Goal: Task Accomplishment & Management: Manage account settings

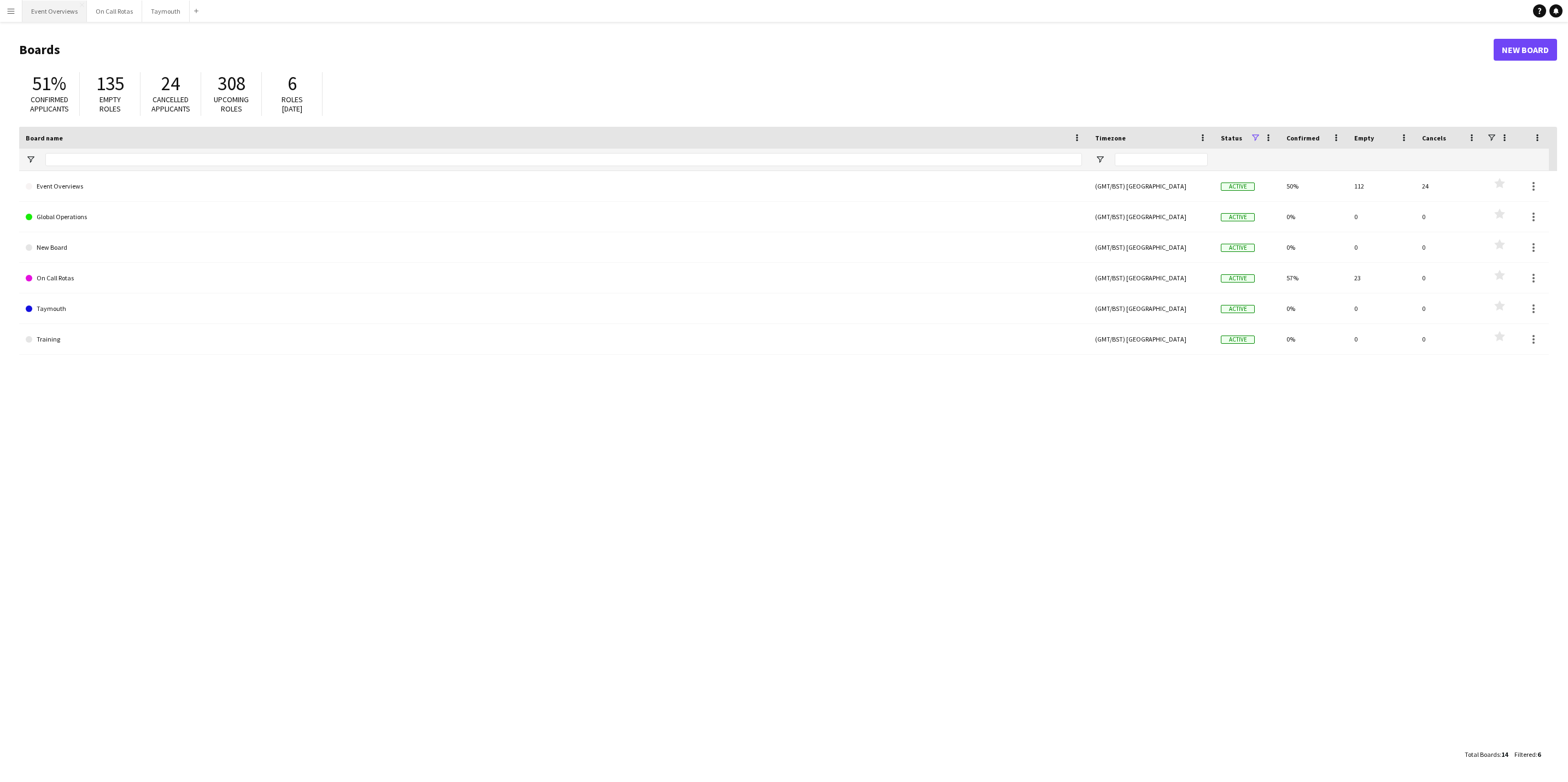
click at [63, 12] on button "Event Overviews Close" at bounding box center [55, 12] width 64 height 21
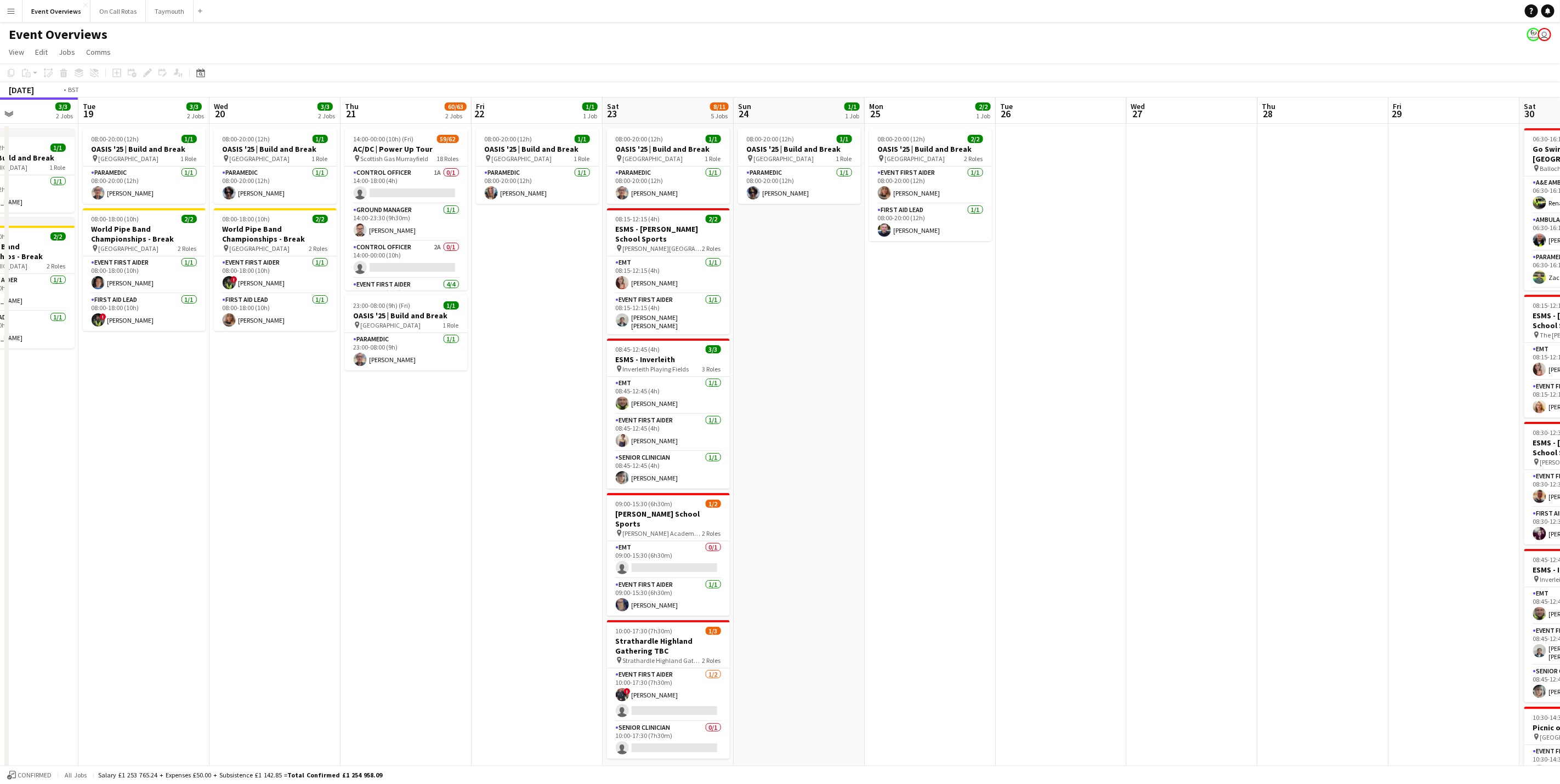
scroll to position [0, 342]
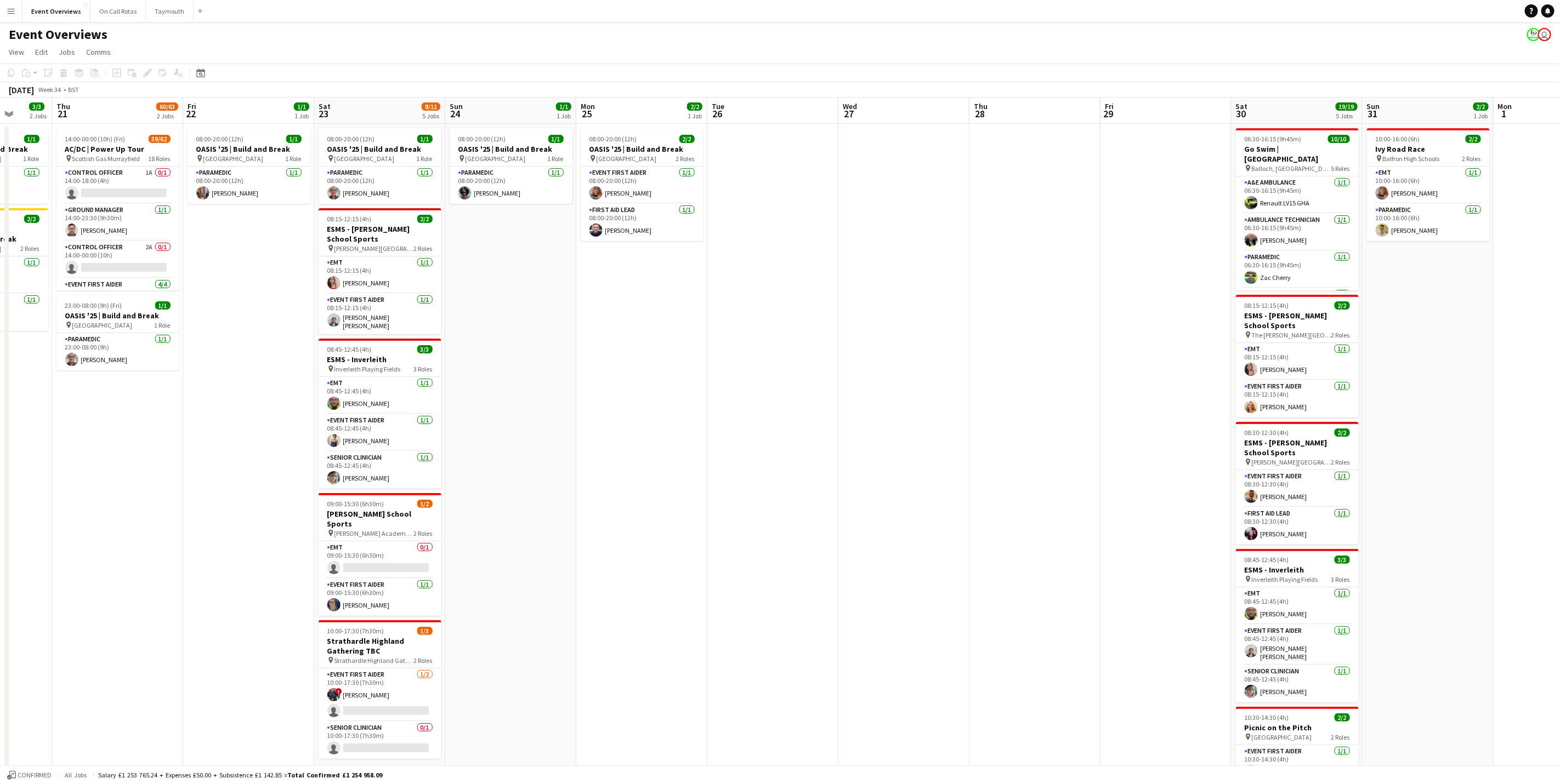
drag, startPoint x: 1176, startPoint y: 566, endPoint x: 705, endPoint y: 559, distance: 471.1
click at [705, 559] on app-calendar-viewport "Mon 18 3/3 2 Jobs Tue 19 3/3 2 Jobs Wed 20 3/3 2 Jobs Thu 21 60/63 2 Jobs Fri 2…" at bounding box center [780, 470] width 1560 height 745
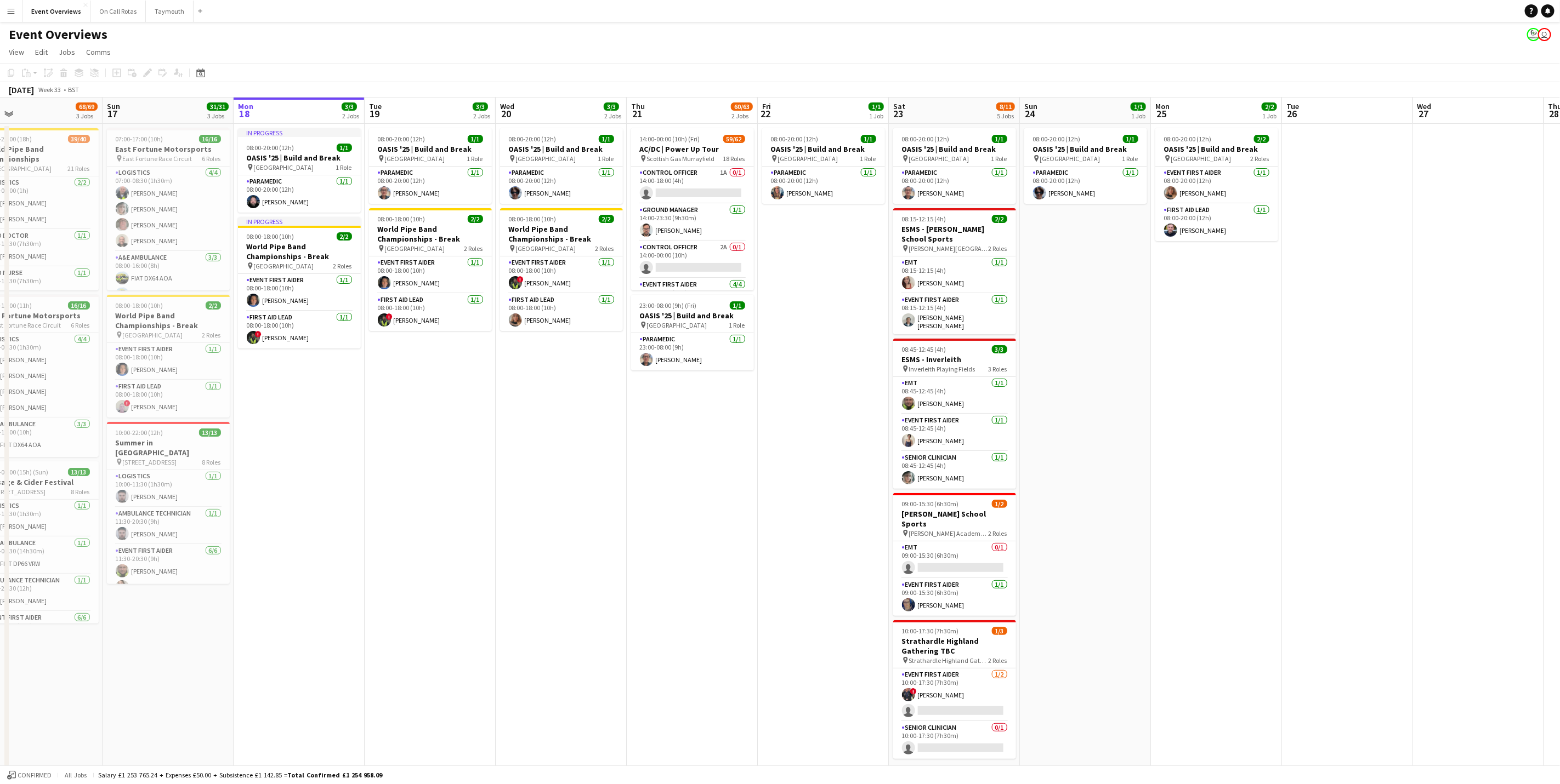
scroll to position [0, 290]
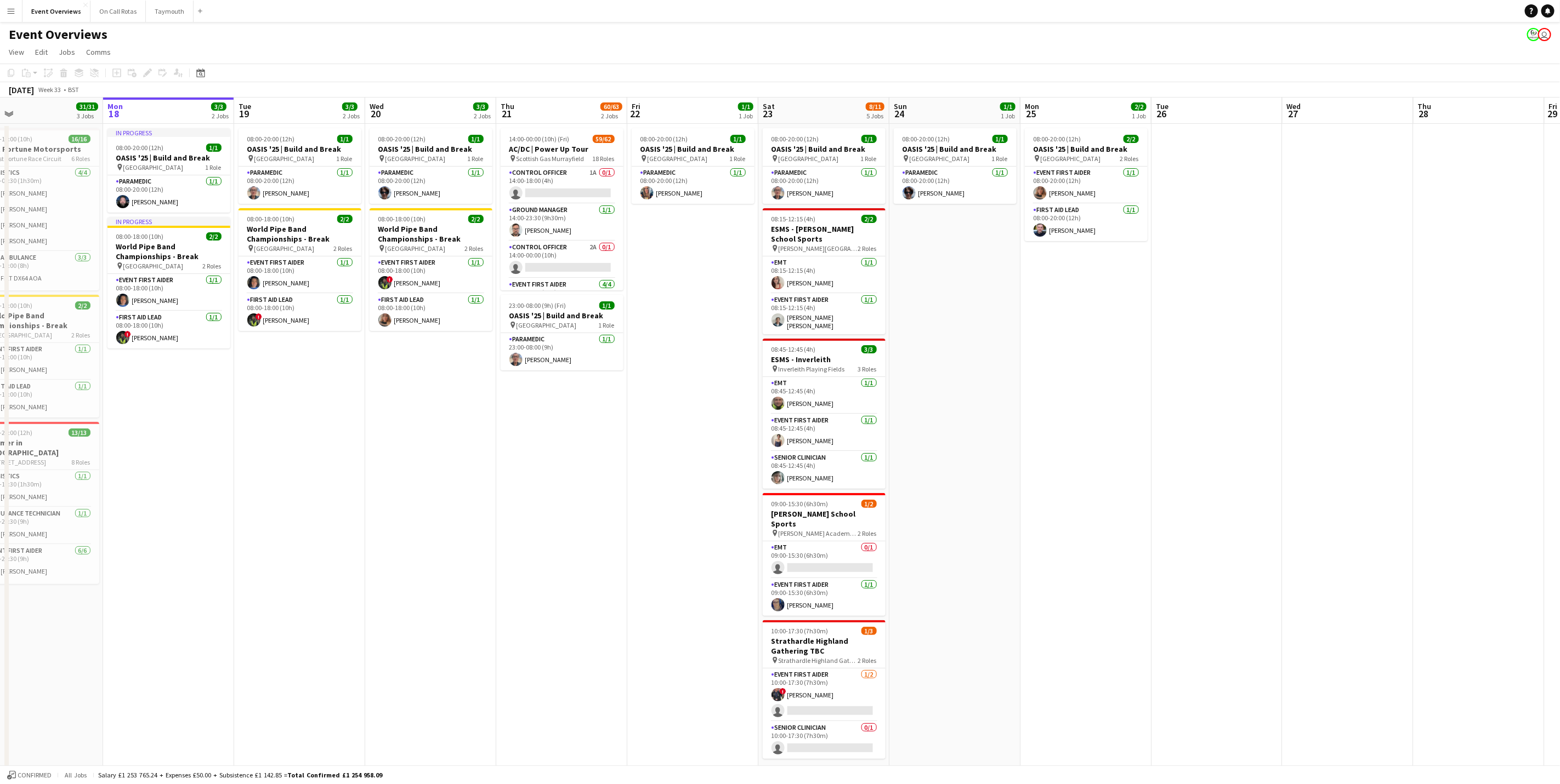
drag, startPoint x: 705, startPoint y: 559, endPoint x: 1148, endPoint y: 561, distance: 443.0
click at [1148, 561] on app-calendar-viewport "Fri 15 36/36 3 Jobs Sat 16 68/69 3 Jobs Sun 17 31/31 3 Jobs Mon 18 3/3 2 Jobs T…" at bounding box center [780, 470] width 1560 height 745
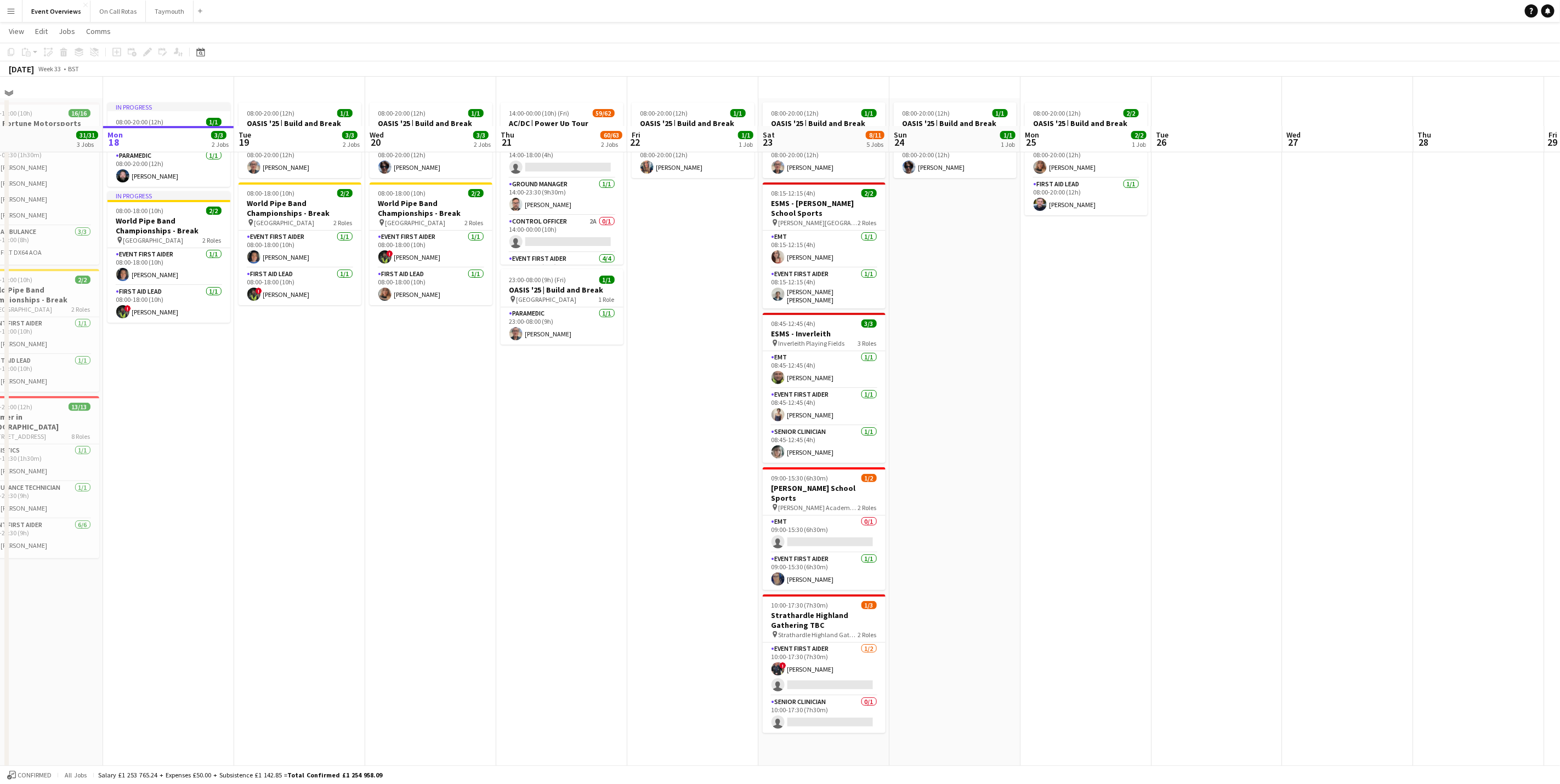
scroll to position [0, 0]
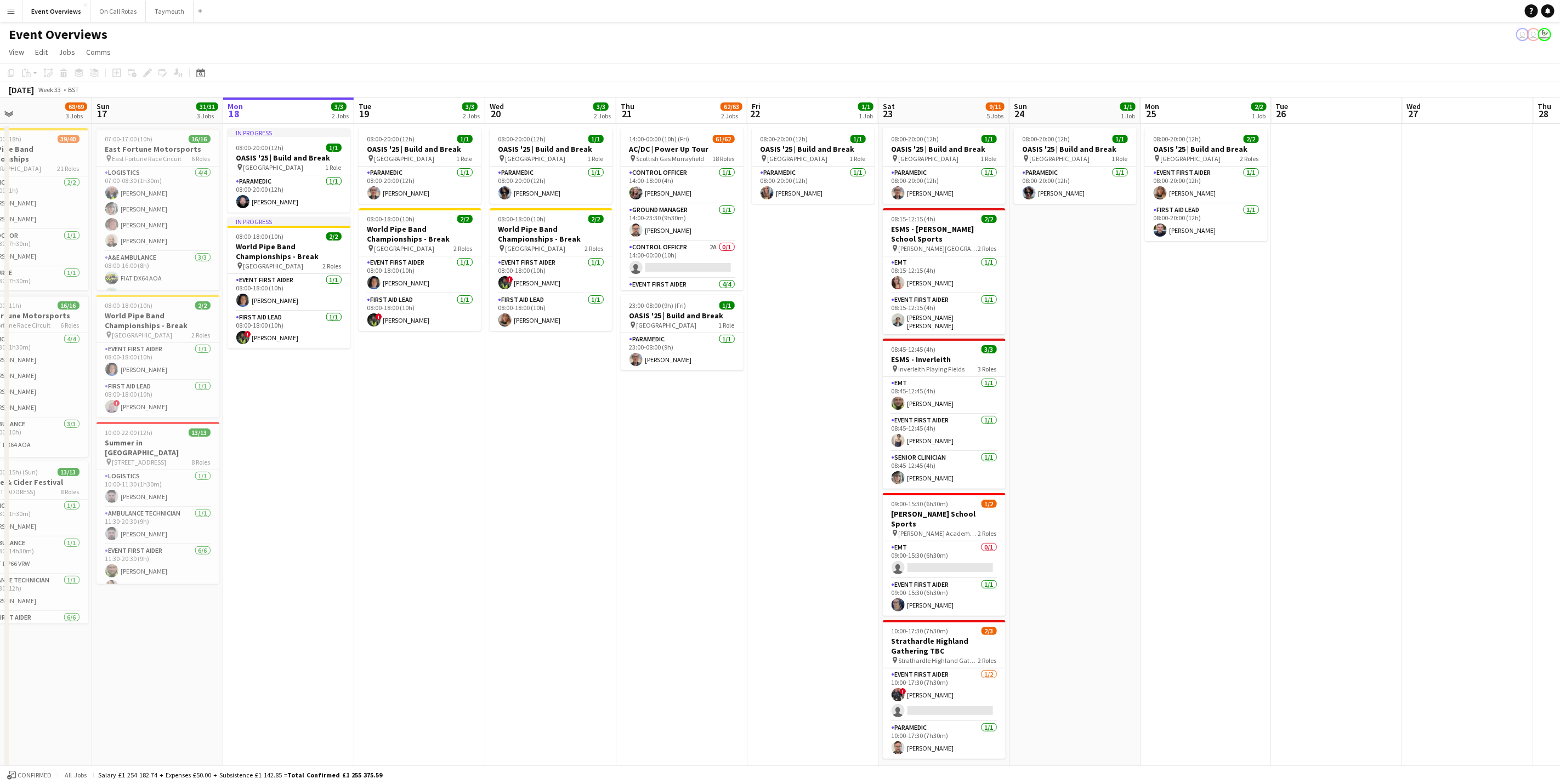
drag, startPoint x: 543, startPoint y: 521, endPoint x: 547, endPoint y: 510, distance: 11.7
click at [792, 535] on app-calendar-viewport "Thu 14 Fri 15 36/36 3 Jobs Sat 16 68/69 3 Jobs Sun 17 31/31 3 Jobs Mon 18 3/3 2…" at bounding box center [780, 470] width 1560 height 745
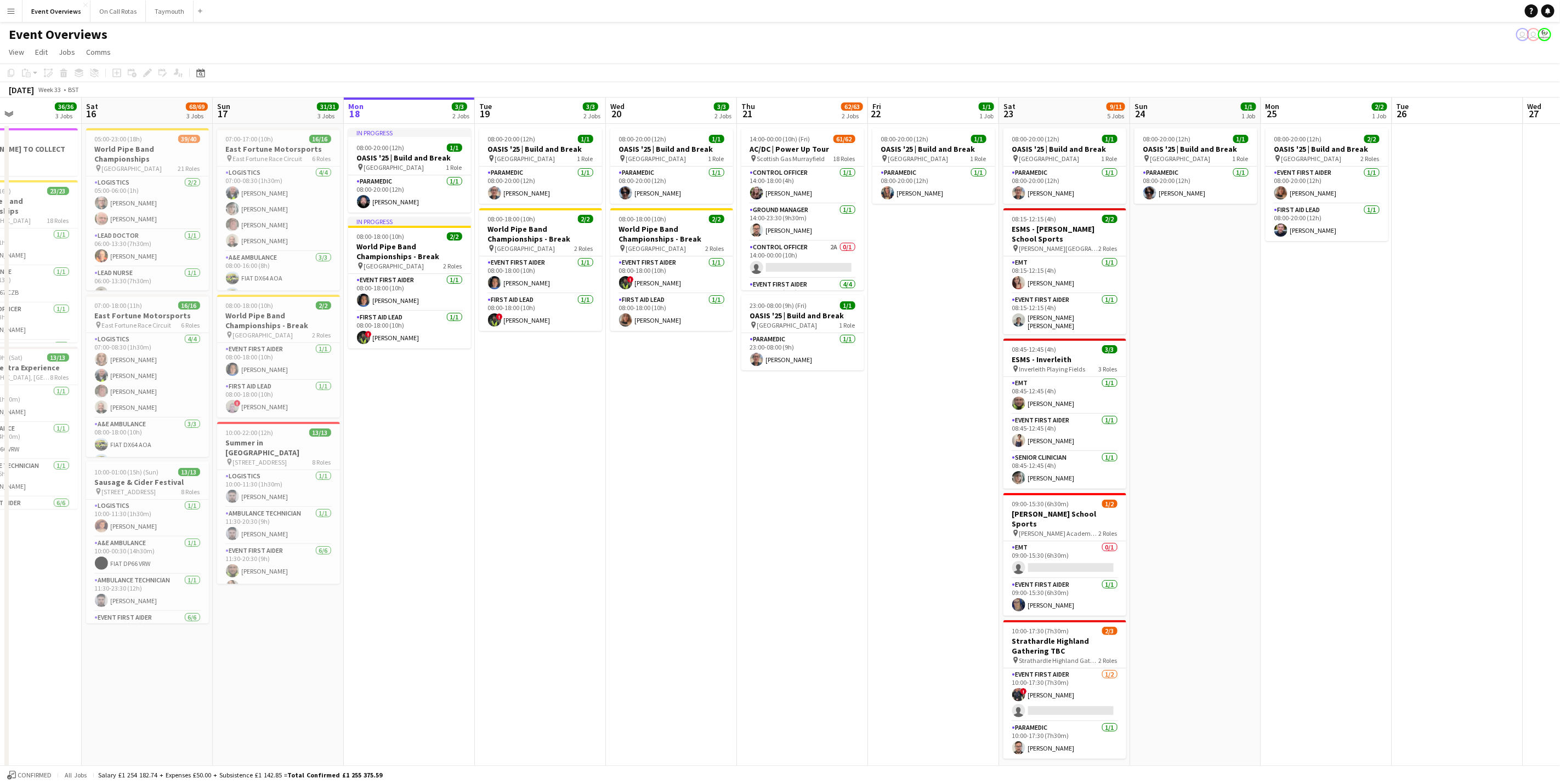
drag, startPoint x: 662, startPoint y: 504, endPoint x: 754, endPoint y: 477, distance: 95.9
click at [754, 477] on app-calendar-viewport "Wed 13 4/4 3 Jobs Thu 14 4/4 3 Jobs Fri 15 36/36 3 Jobs Sat 16 68/69 3 Jobs Sun…" at bounding box center [780, 470] width 1560 height 745
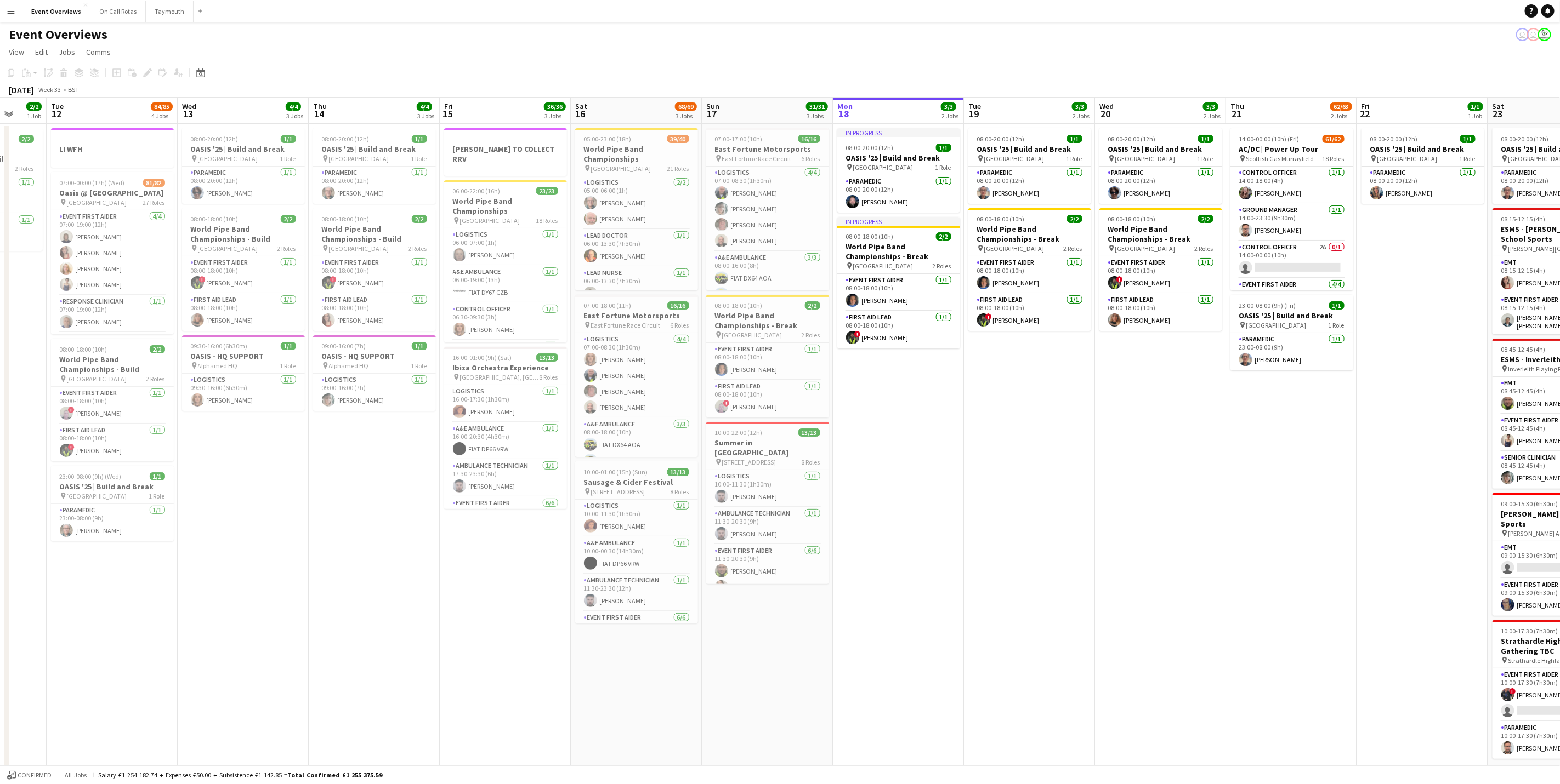
click at [814, 400] on app-calendar-viewport "Sun 10 Mon 11 2/2 1 Job Tue 12 84/85 4 Jobs Wed 13 4/4 3 Jobs Thu 14 4/4 3 Jobs…" at bounding box center [780, 470] width 1560 height 745
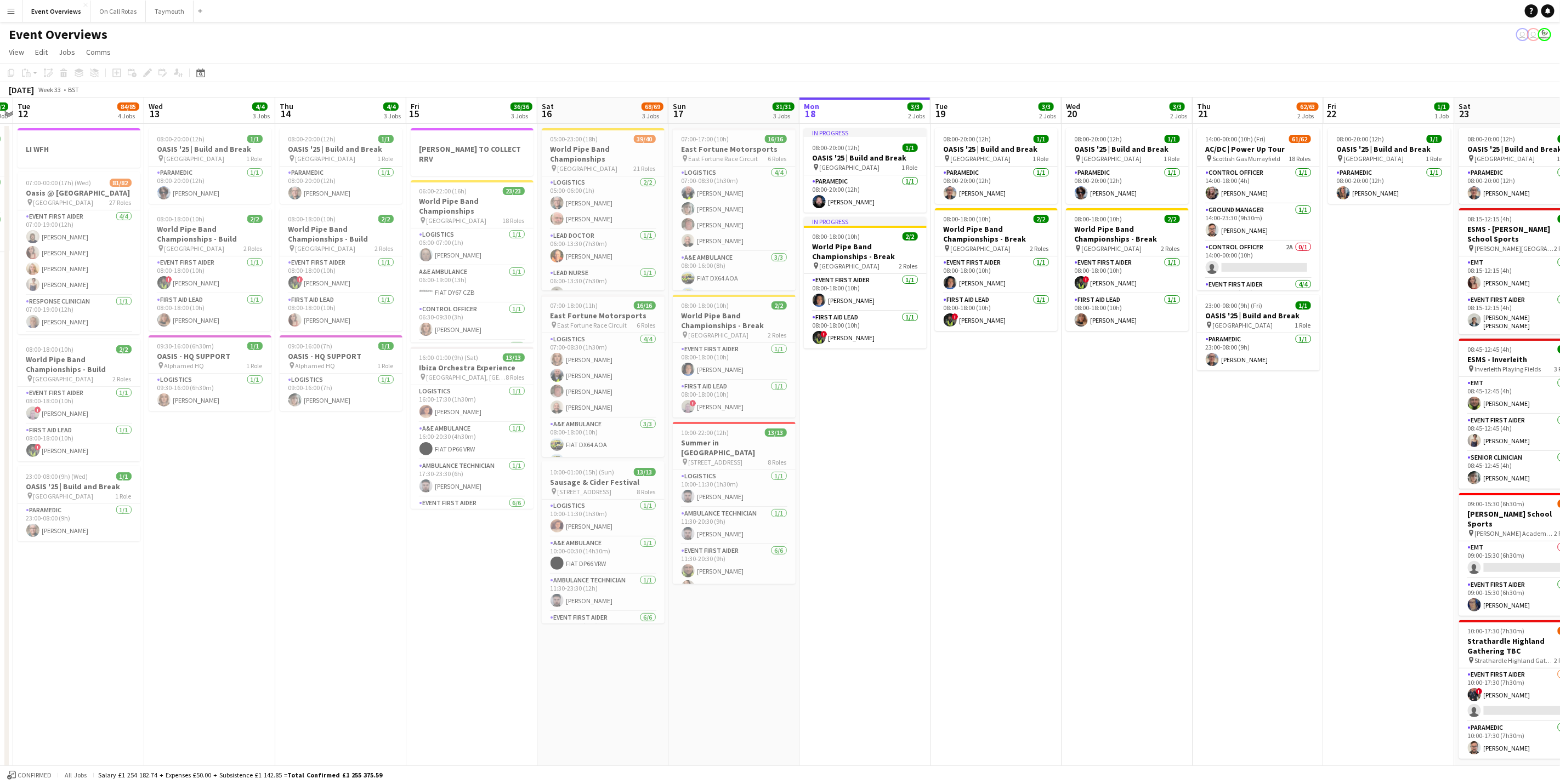
drag, startPoint x: 284, startPoint y: 467, endPoint x: 340, endPoint y: 462, distance: 56.2
click at [340, 462] on app-calendar-viewport "Sun 10 13/13 1 Job Mon 11 2/2 1 Job Tue 12 84/85 4 Jobs Wed 13 4/4 3 Jobs Thu 1…" at bounding box center [780, 470] width 1560 height 745
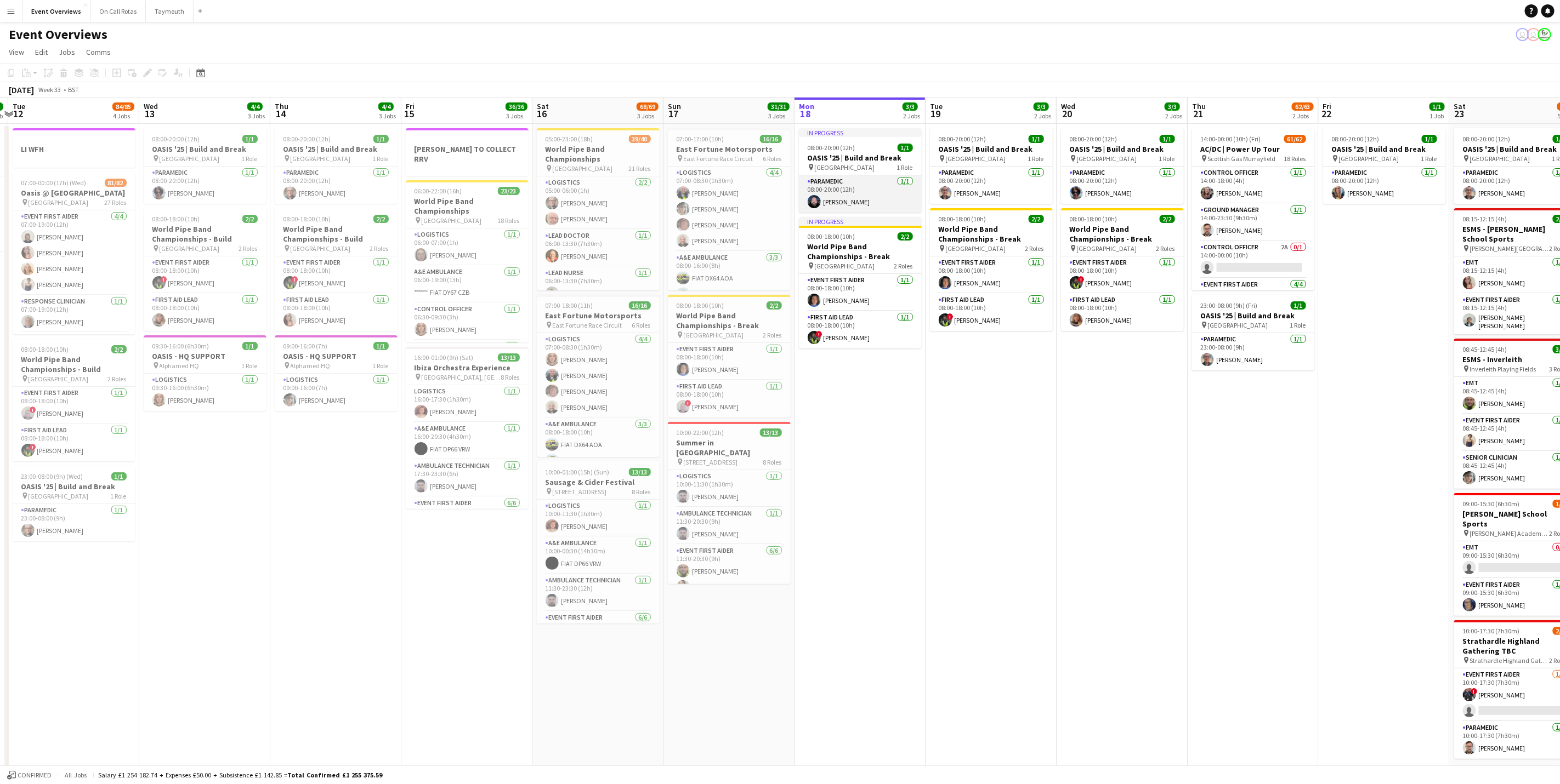
click at [841, 185] on app-card-role "Paramedic [DATE] 08:00-20:00 (12h) [PERSON_NAME]" at bounding box center [860, 194] width 123 height 38
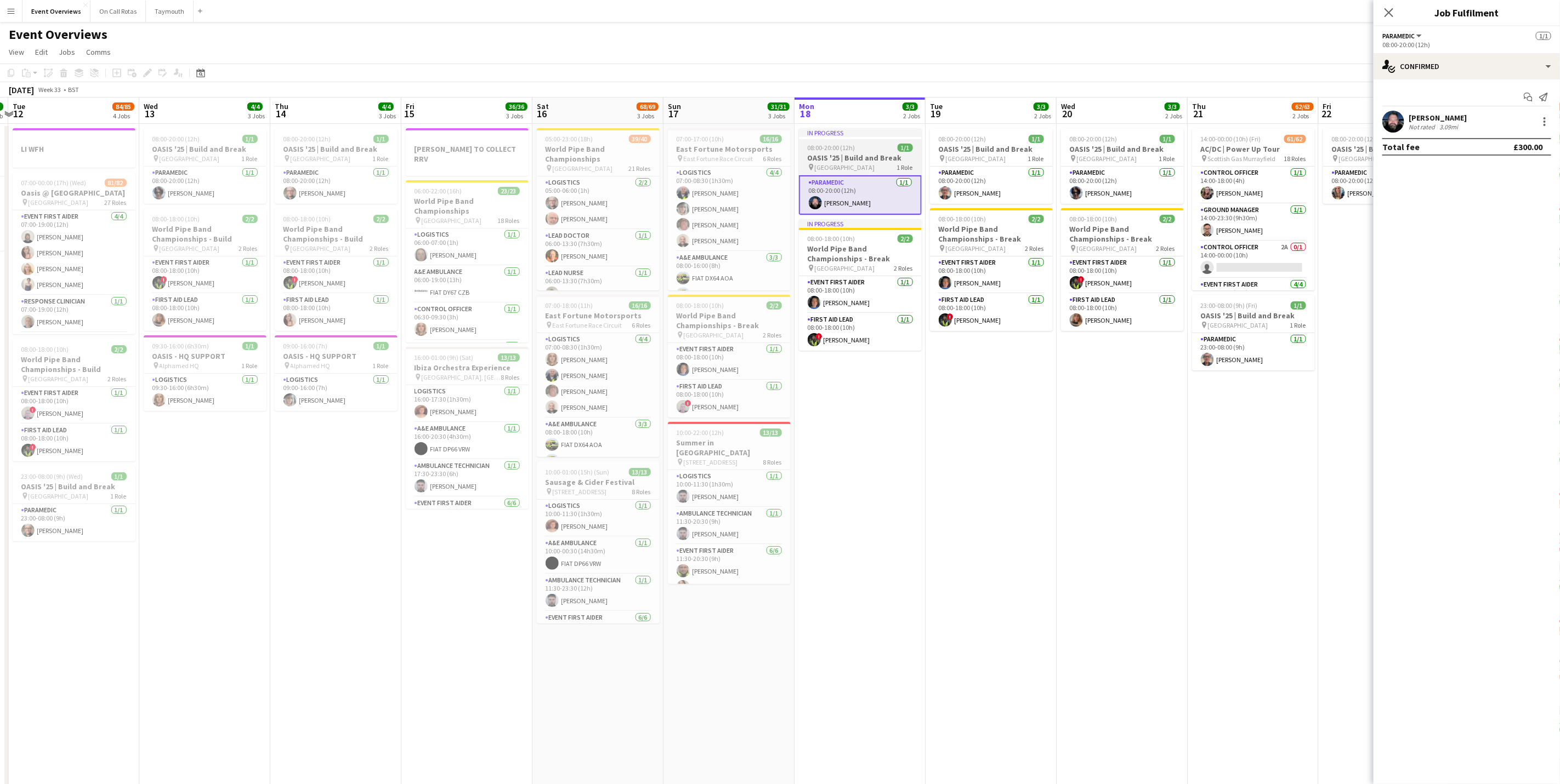
click at [849, 150] on span "08:00-20:00 (12h)" at bounding box center [831, 147] width 48 height 8
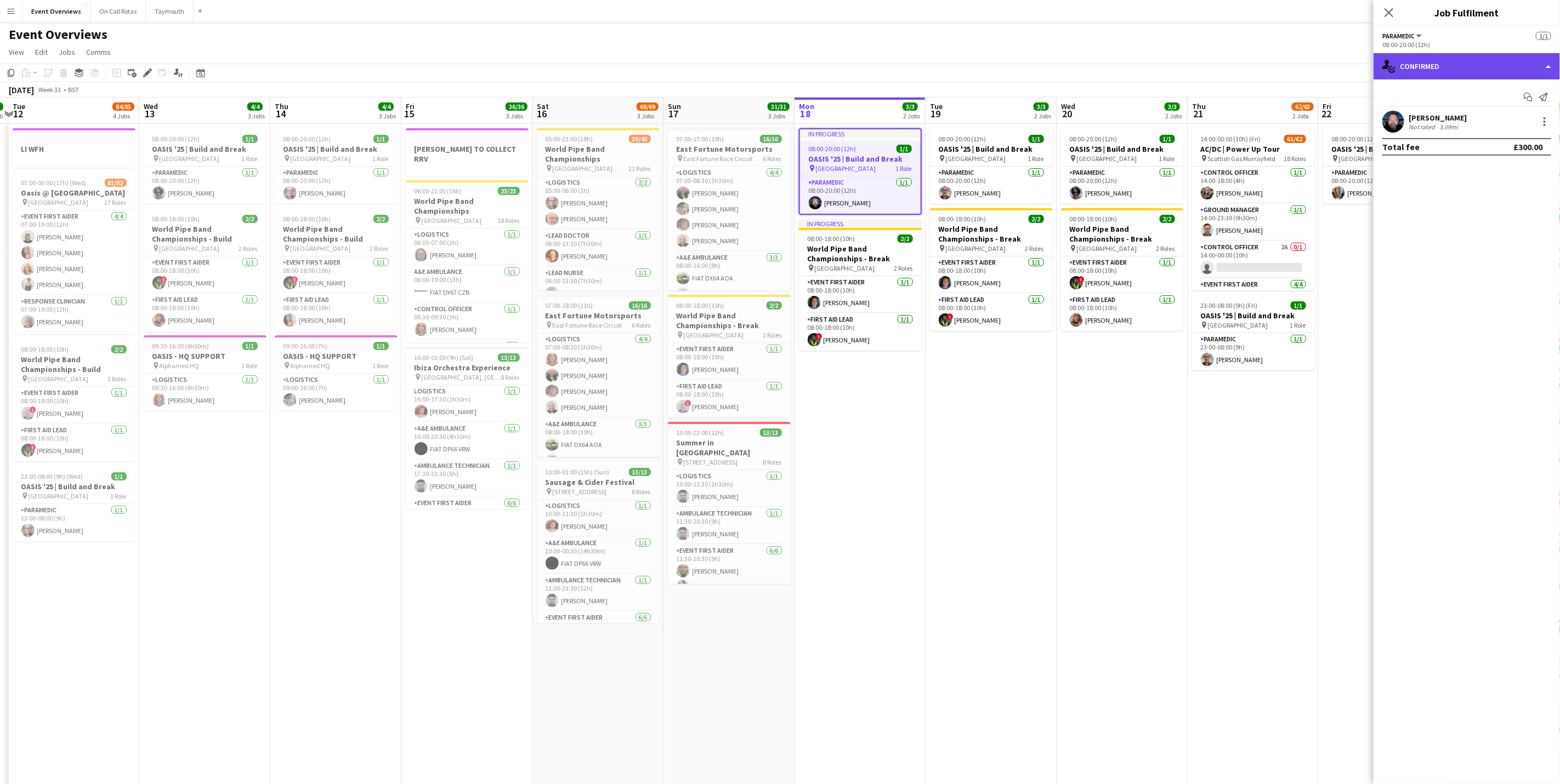
click at [1486, 56] on div "single-neutral-actions-check-2 Confirmed" at bounding box center [1467, 65] width 186 height 26
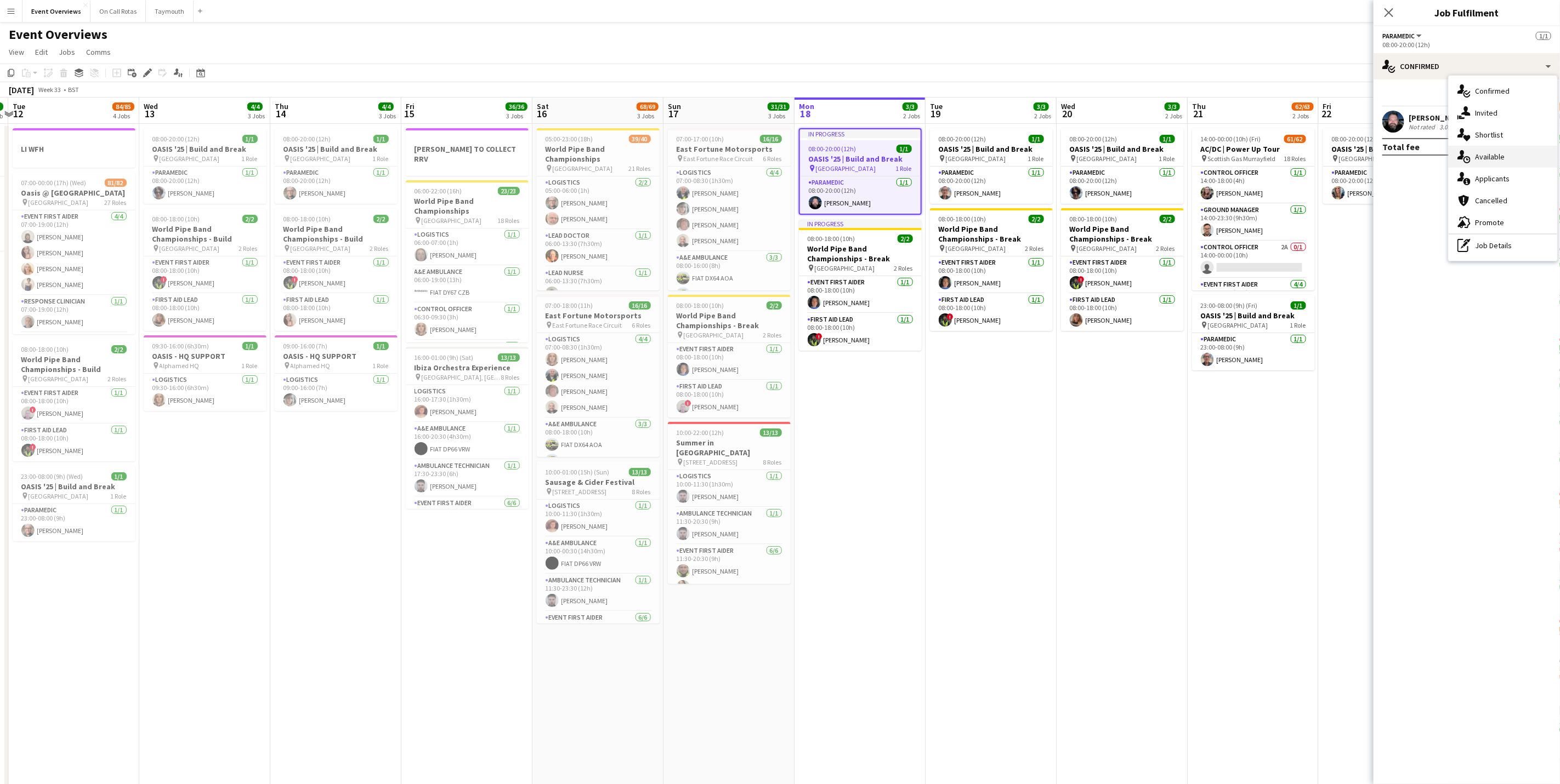
click at [1486, 158] on div "single-neutral-actions-upload Available" at bounding box center [1503, 157] width 108 height 22
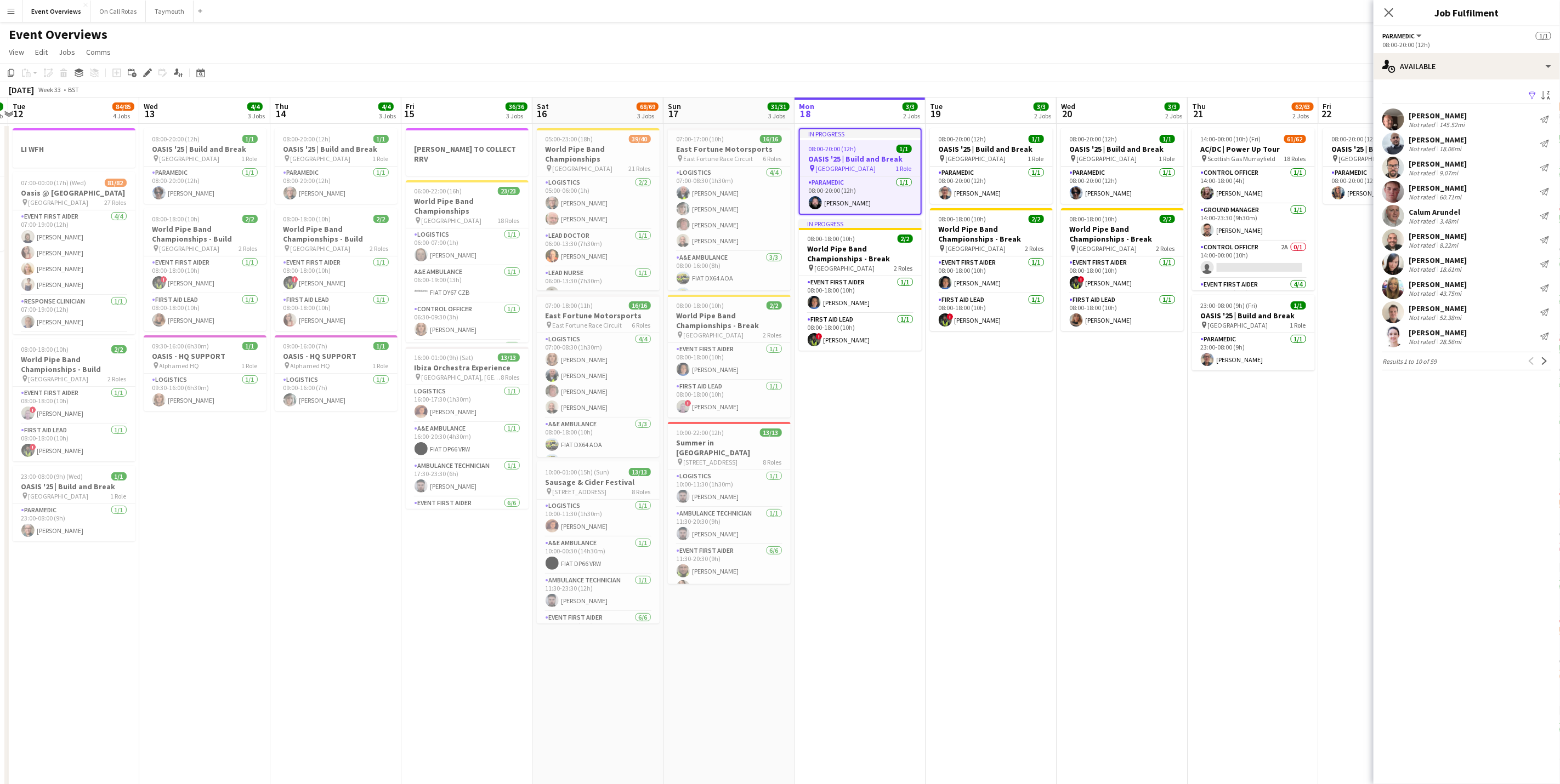
click at [1452, 47] on div "08:00-20:00 (12h)" at bounding box center [1467, 44] width 169 height 8
drag, startPoint x: 1463, startPoint y: 62, endPoint x: 1460, endPoint y: 140, distance: 78.1
click at [1463, 63] on div "single-neutral-actions-upload Available" at bounding box center [1467, 65] width 186 height 26
click at [1476, 244] on div "pen-write Job Details" at bounding box center [1503, 246] width 108 height 22
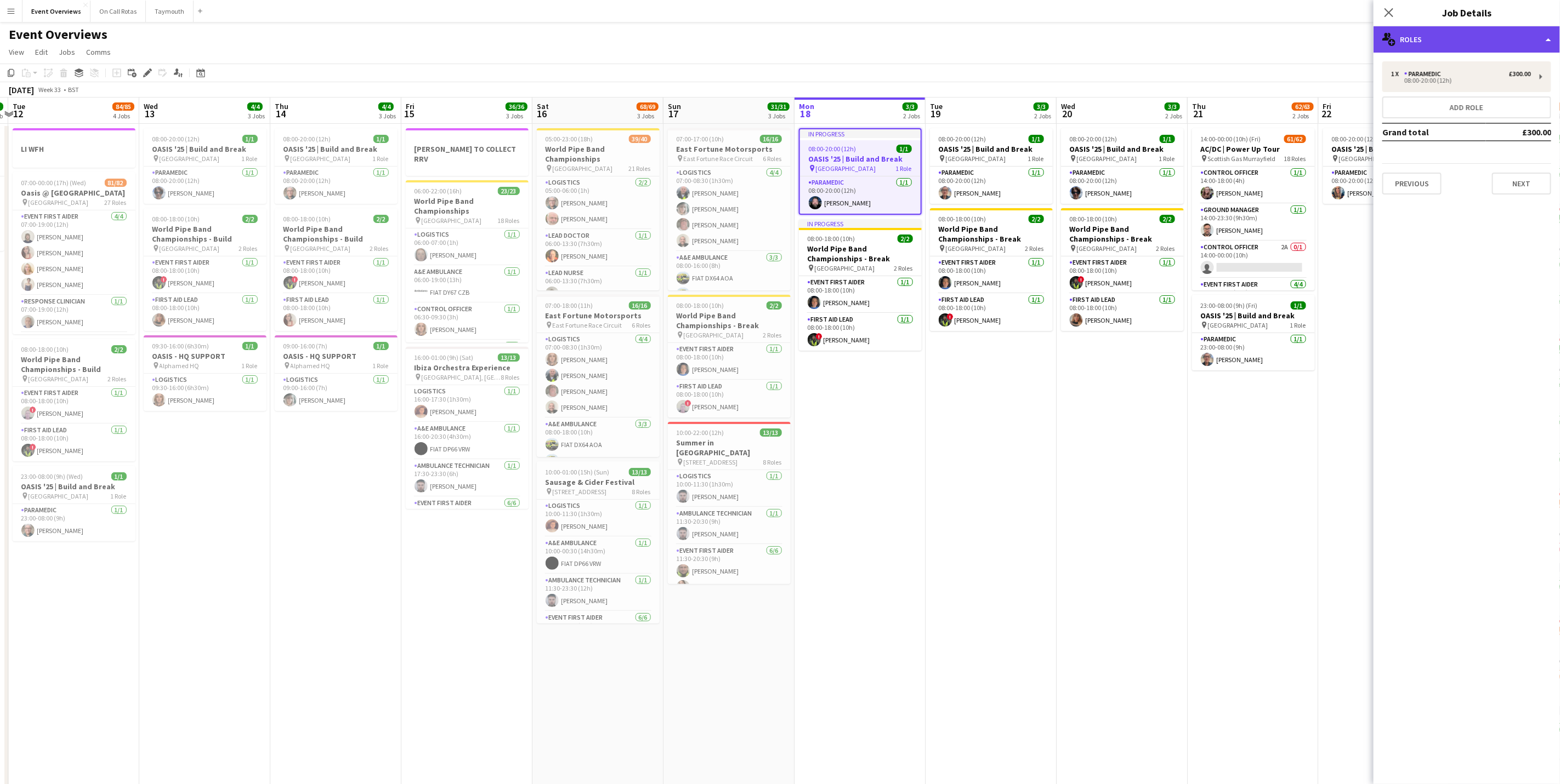
click at [1443, 47] on div "multiple-users-add Roles" at bounding box center [1467, 39] width 186 height 26
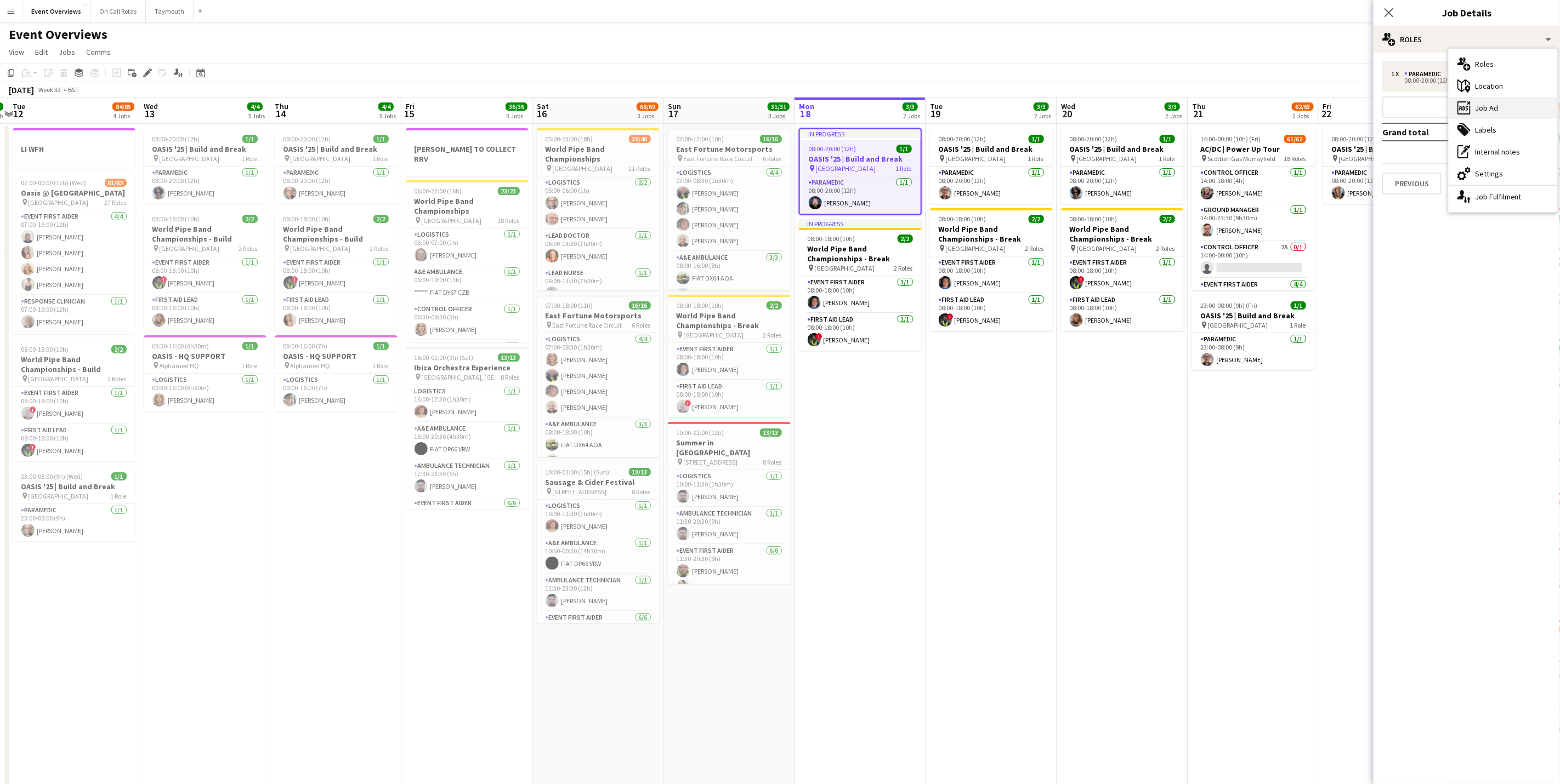
click at [1479, 111] on div "ads-window Job Ad" at bounding box center [1503, 108] width 108 height 22
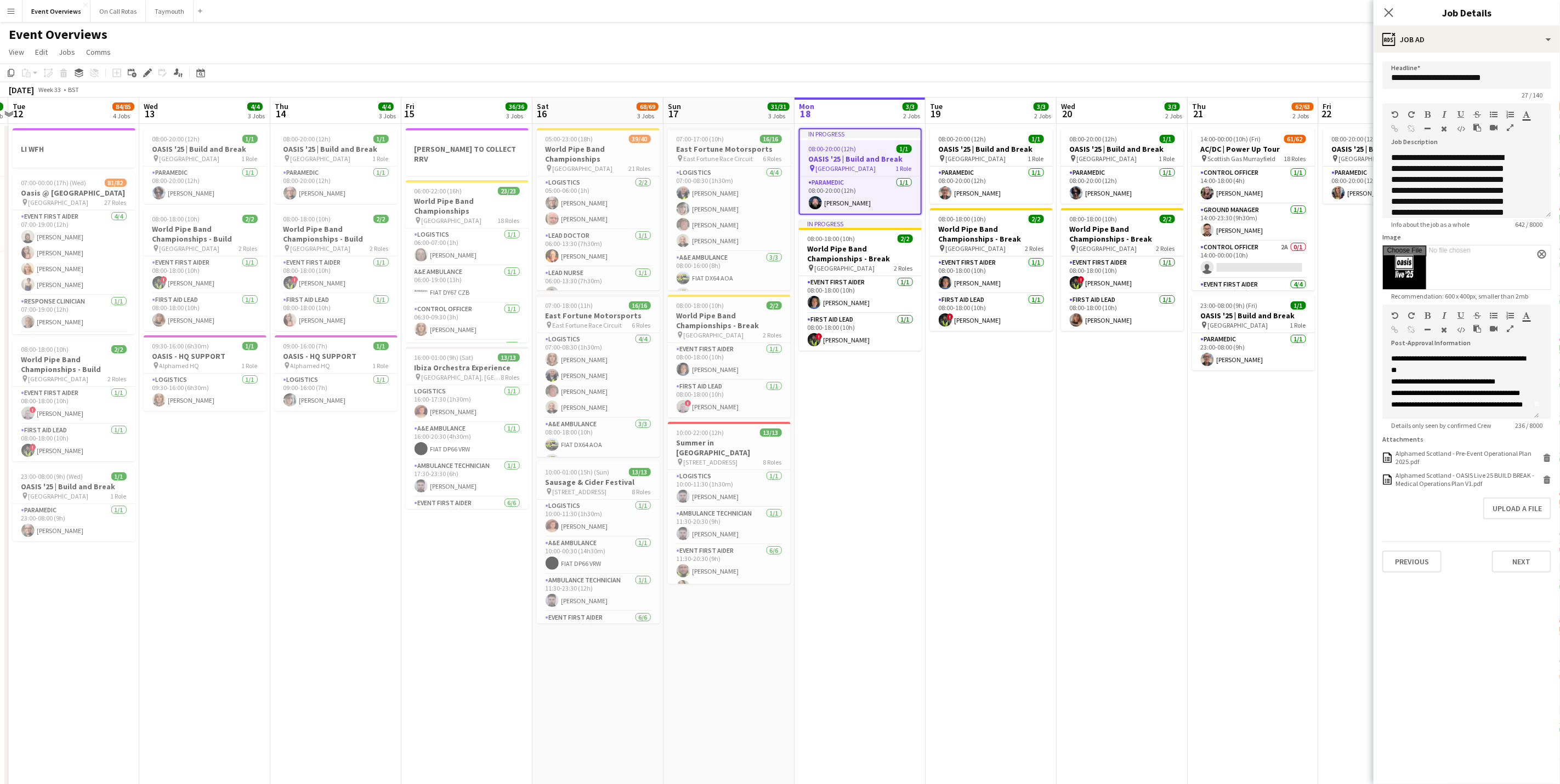
scroll to position [35, 0]
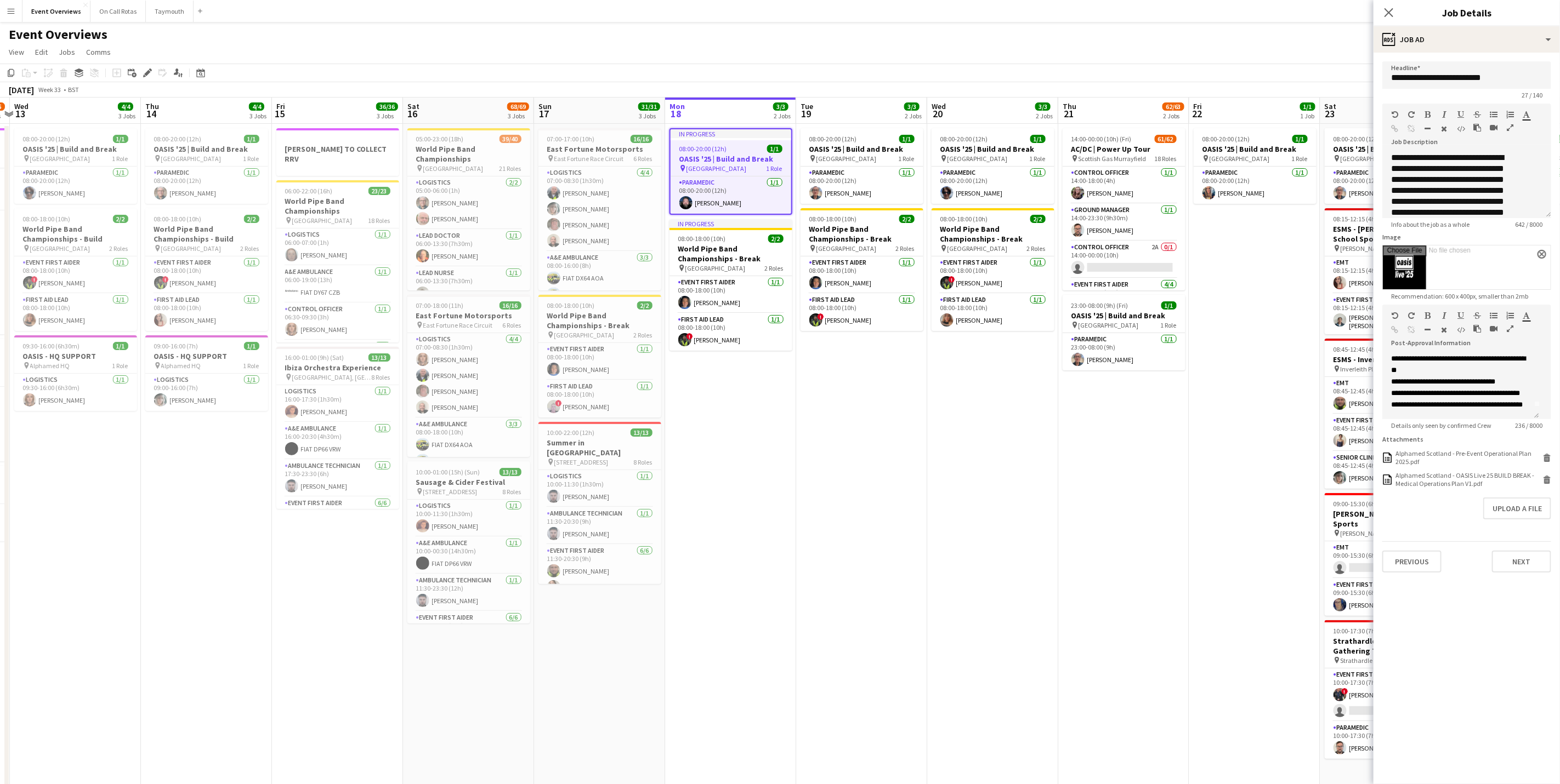
drag, startPoint x: 1040, startPoint y: 405, endPoint x: 906, endPoint y: 420, distance: 134.8
click at [908, 418] on app-calendar-viewport "Sun 10 13/13 1 Job Mon 11 2/2 1 Job Tue 12 84/85 4 Jobs Wed 13 4/4 3 Jobs Thu 1…" at bounding box center [780, 470] width 1560 height 745
click at [1386, 12] on icon "Close pop-in" at bounding box center [1389, 13] width 11 height 11
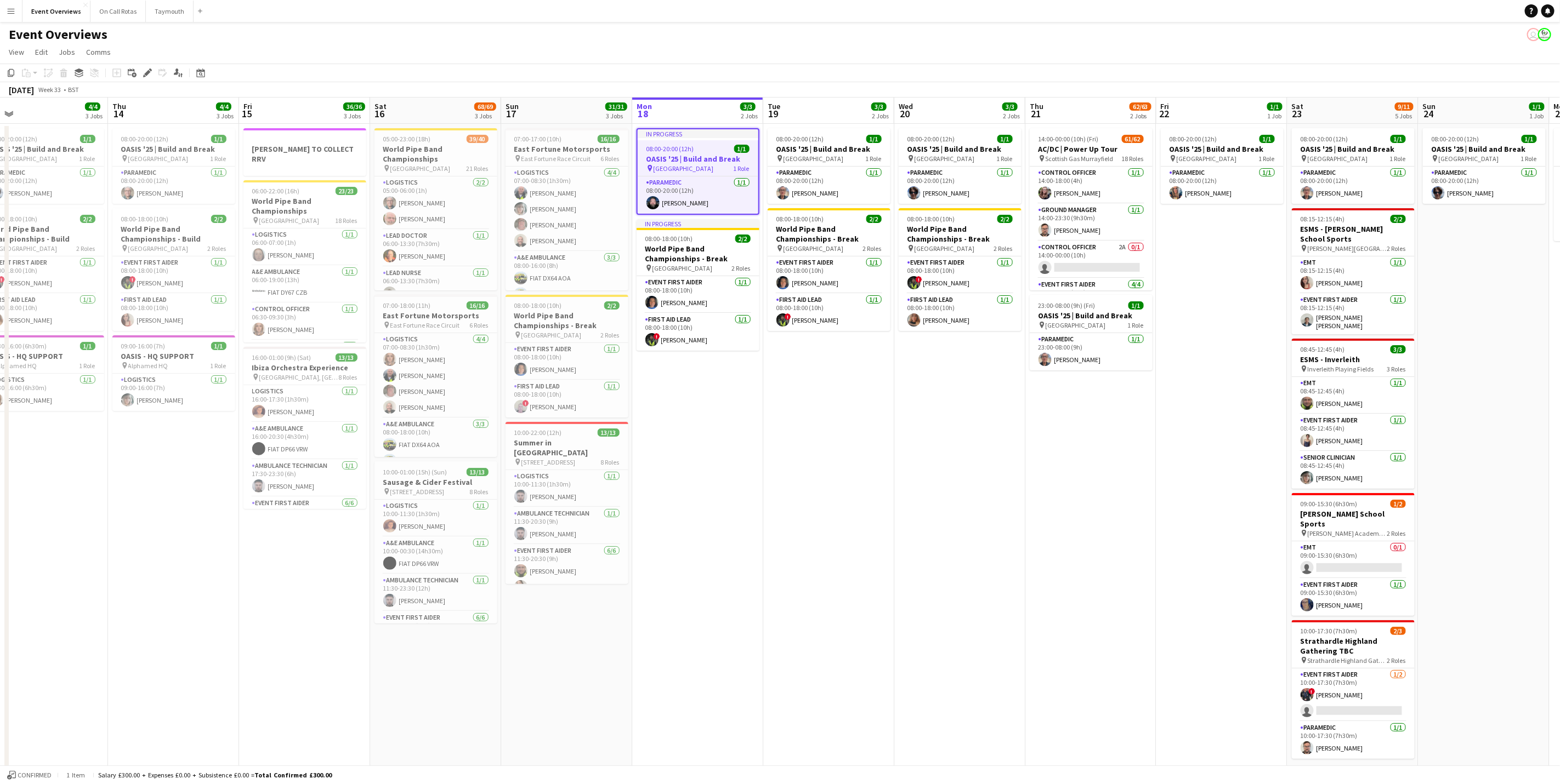
scroll to position [0, 426]
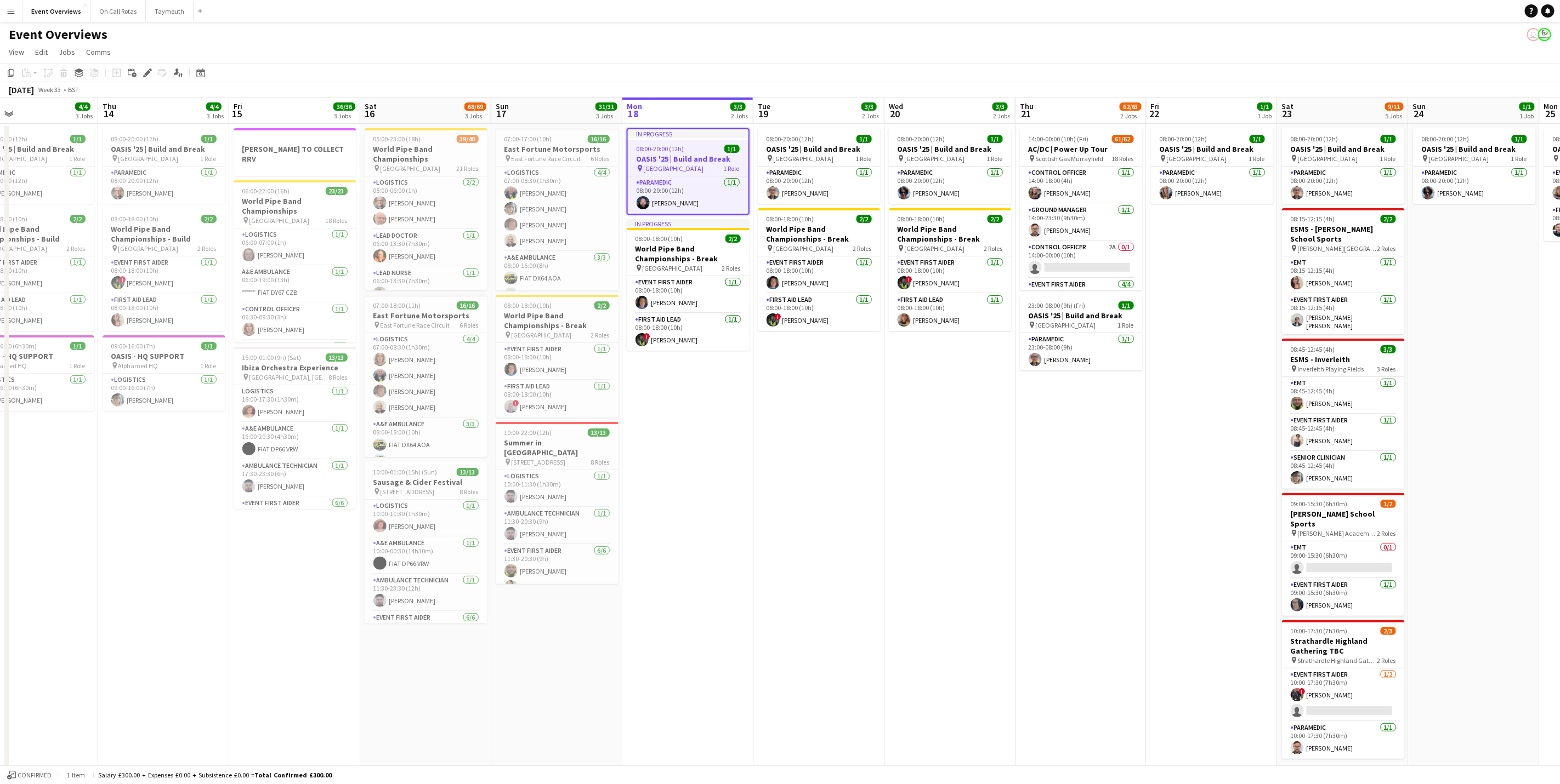
drag, startPoint x: 865, startPoint y: 547, endPoint x: 826, endPoint y: 563, distance: 42.2
click at [826, 563] on app-calendar-viewport "Sun 10 13/13 1 Job Mon 11 2/2 1 Job Tue 12 84/85 4 Jobs Wed 13 4/4 3 Jobs Thu 1…" at bounding box center [780, 470] width 1560 height 745
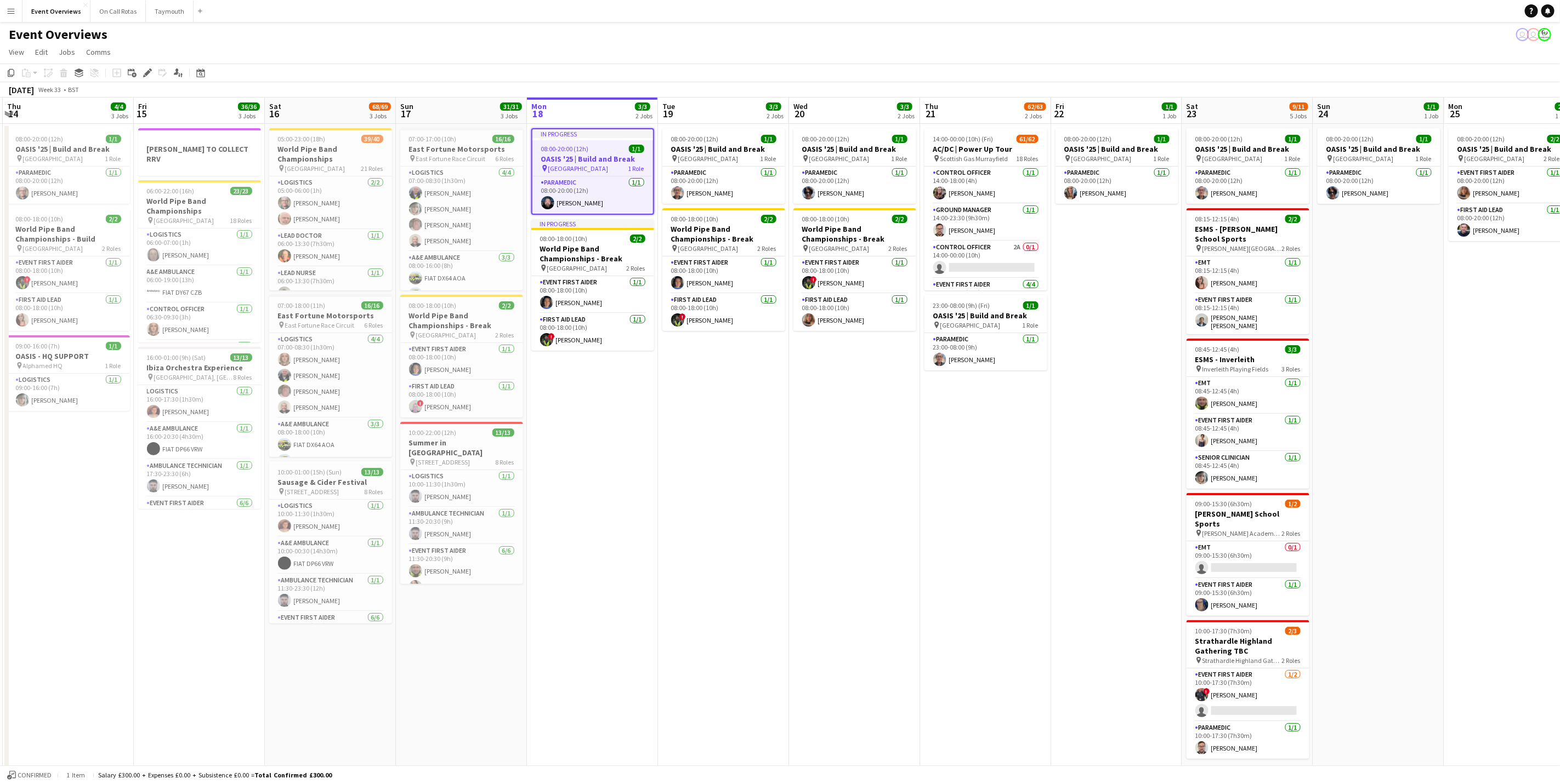
click at [729, 401] on app-calendar-viewport "Mon 11 2/2 1 Job Tue 12 84/85 4 Jobs Wed 13 4/4 3 Jobs Thu 14 4/4 3 Jobs Fri 15…" at bounding box center [780, 470] width 1560 height 745
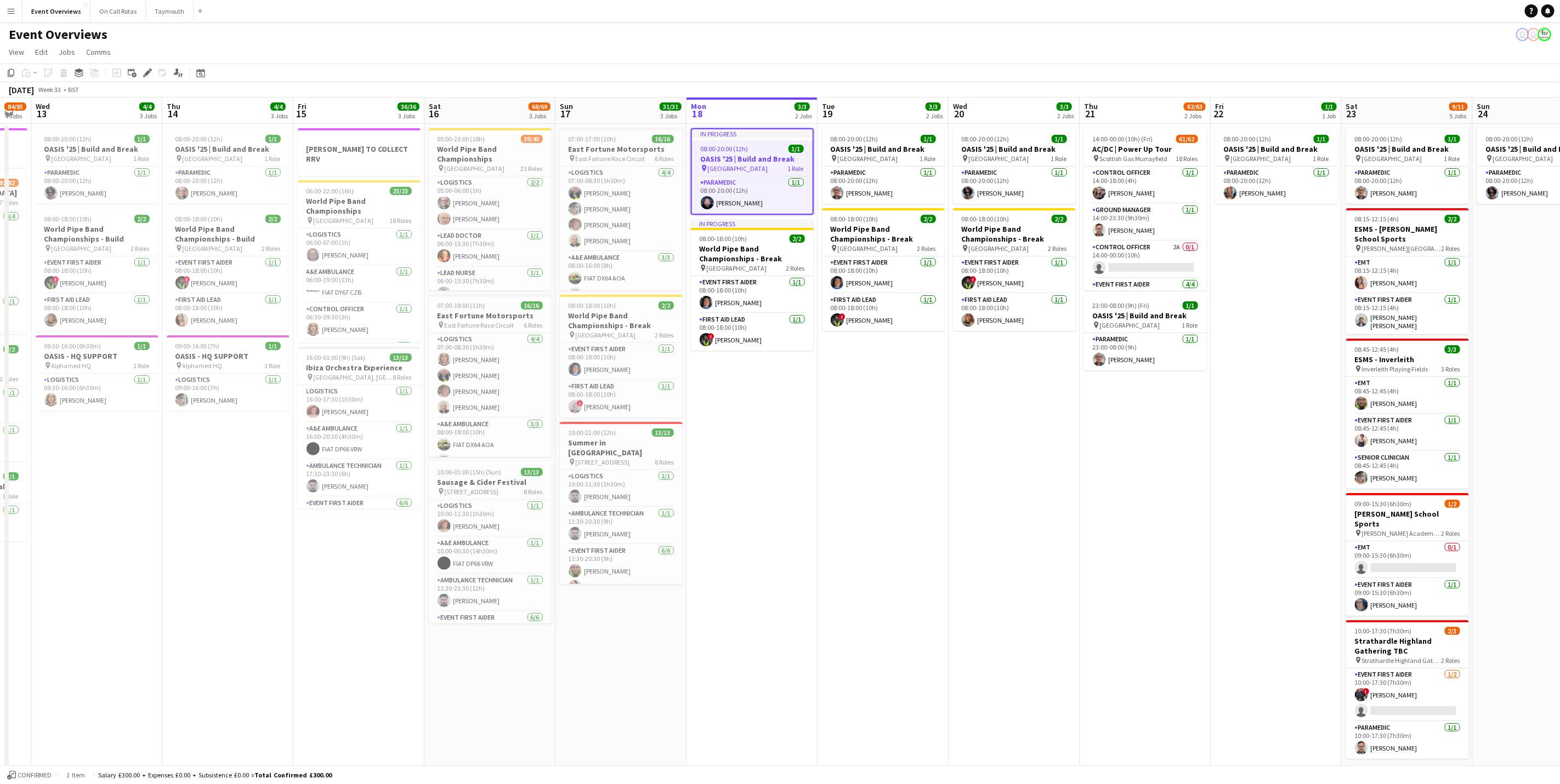
drag, startPoint x: 680, startPoint y: 523, endPoint x: 778, endPoint y: 478, distance: 107.8
click at [804, 495] on app-calendar-viewport "Mon 11 2/2 1 Job Tue 12 84/85 4 Jobs Wed 13 4/4 3 Jobs Thu 14 4/4 3 Jobs Fri 15…" at bounding box center [780, 470] width 1560 height 745
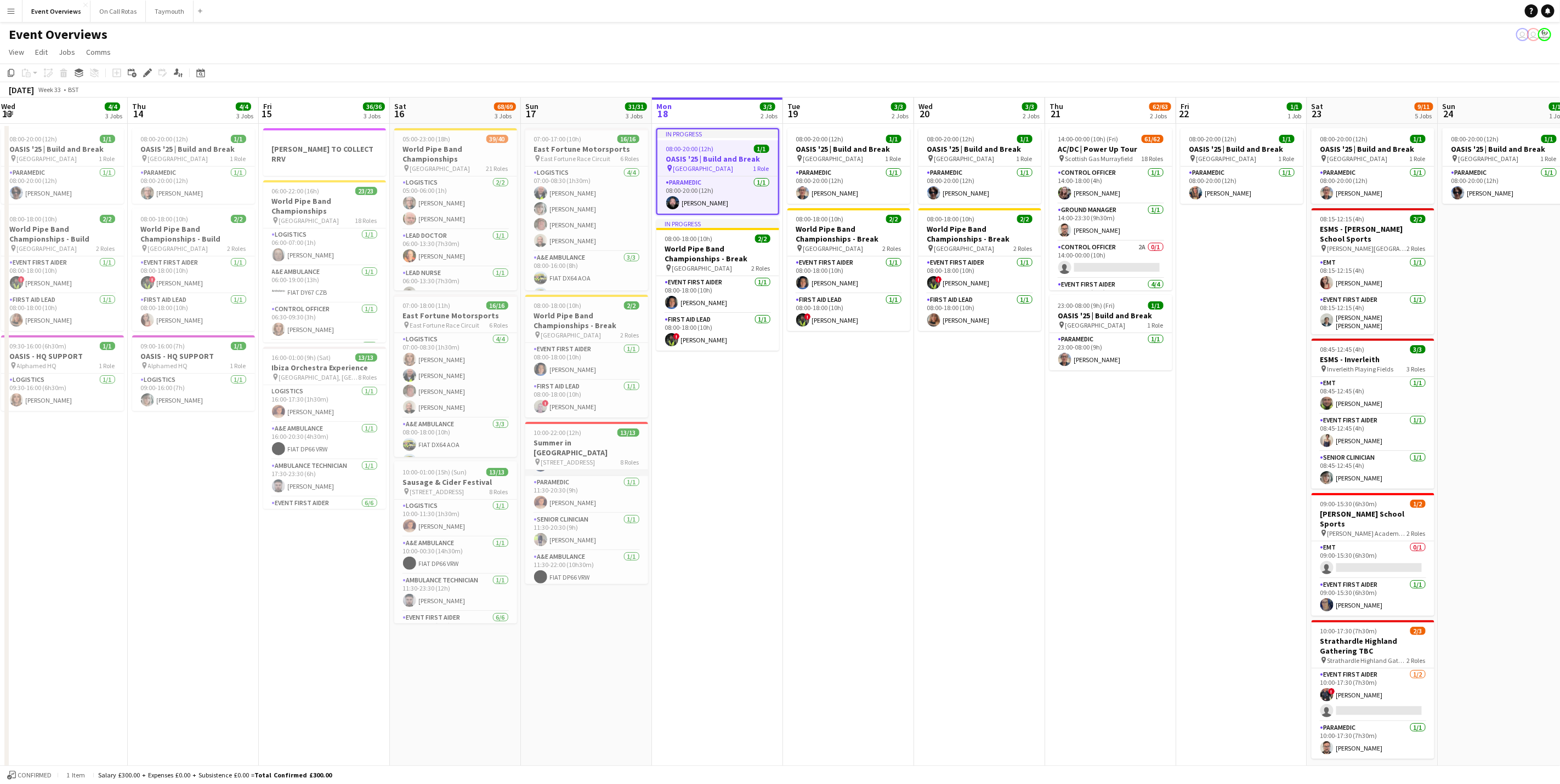
scroll to position [246, 0]
click at [588, 512] on app-card-role "Senior Clinician [DATE] 11:30-20:30 (9h) [PERSON_NAME]" at bounding box center [586, 508] width 123 height 38
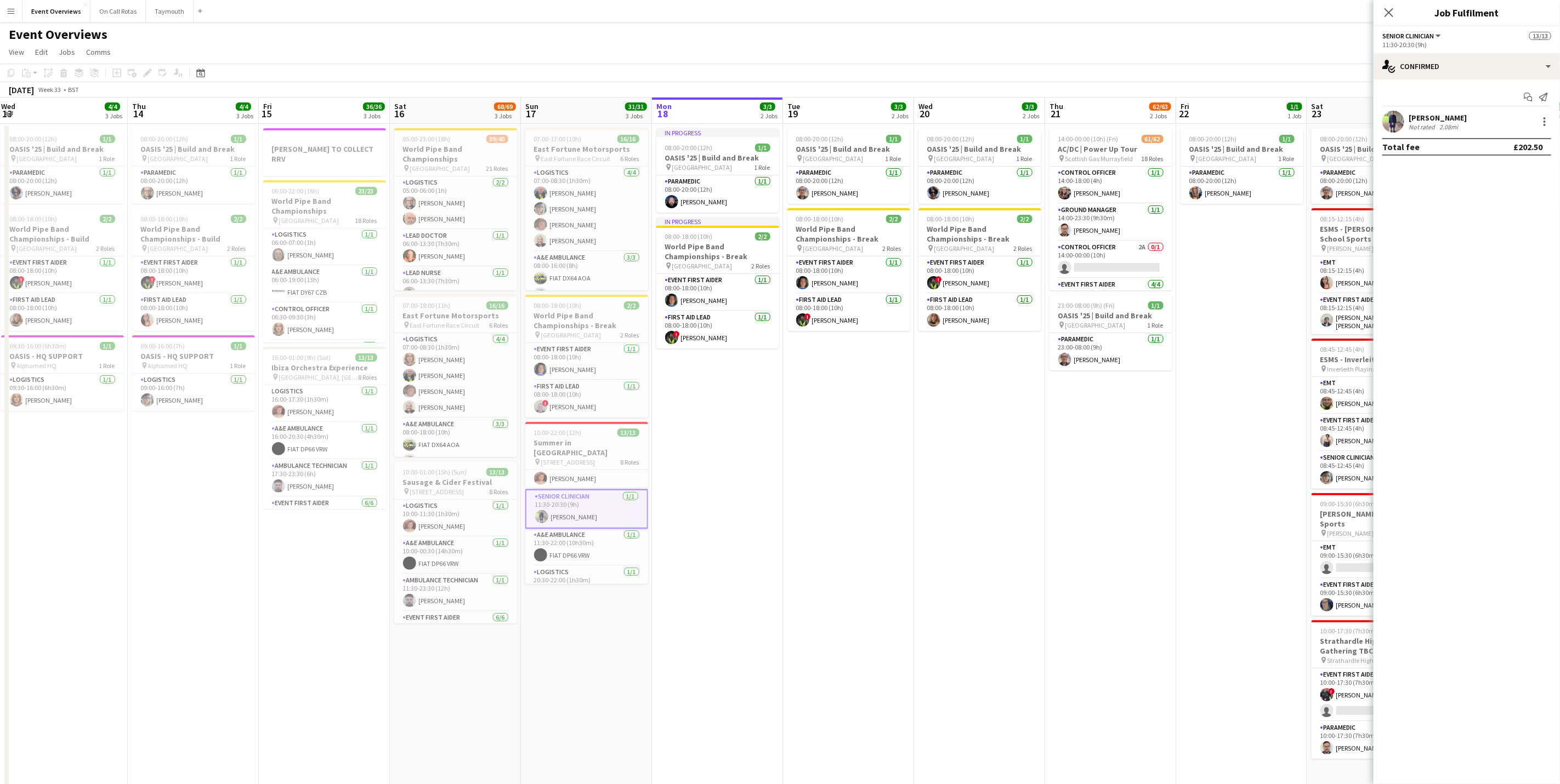
click at [1435, 117] on div "[PERSON_NAME]" at bounding box center [1438, 117] width 58 height 10
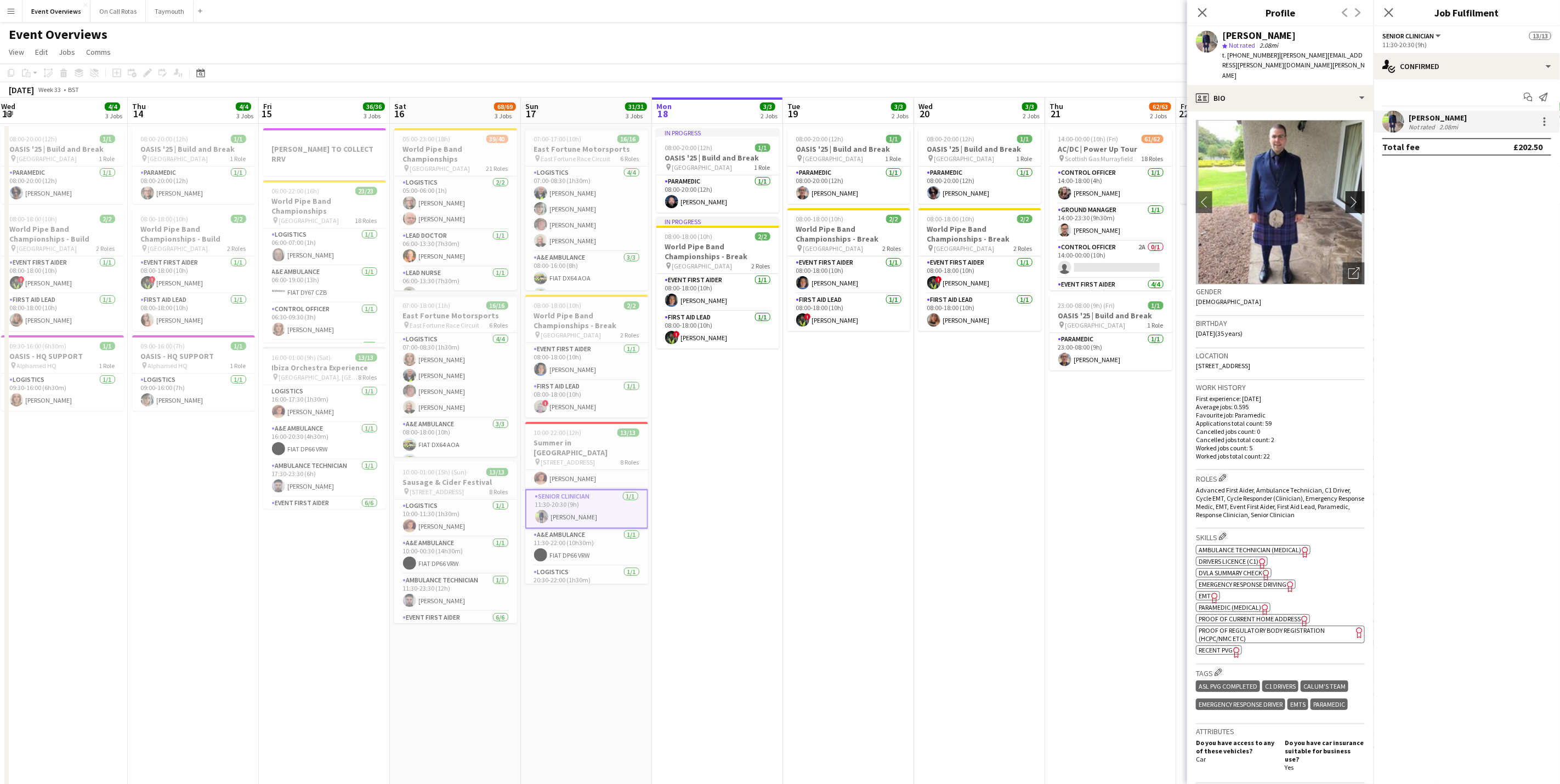
click at [1348, 196] on app-icon "chevron-right" at bounding box center [1356, 202] width 17 height 12
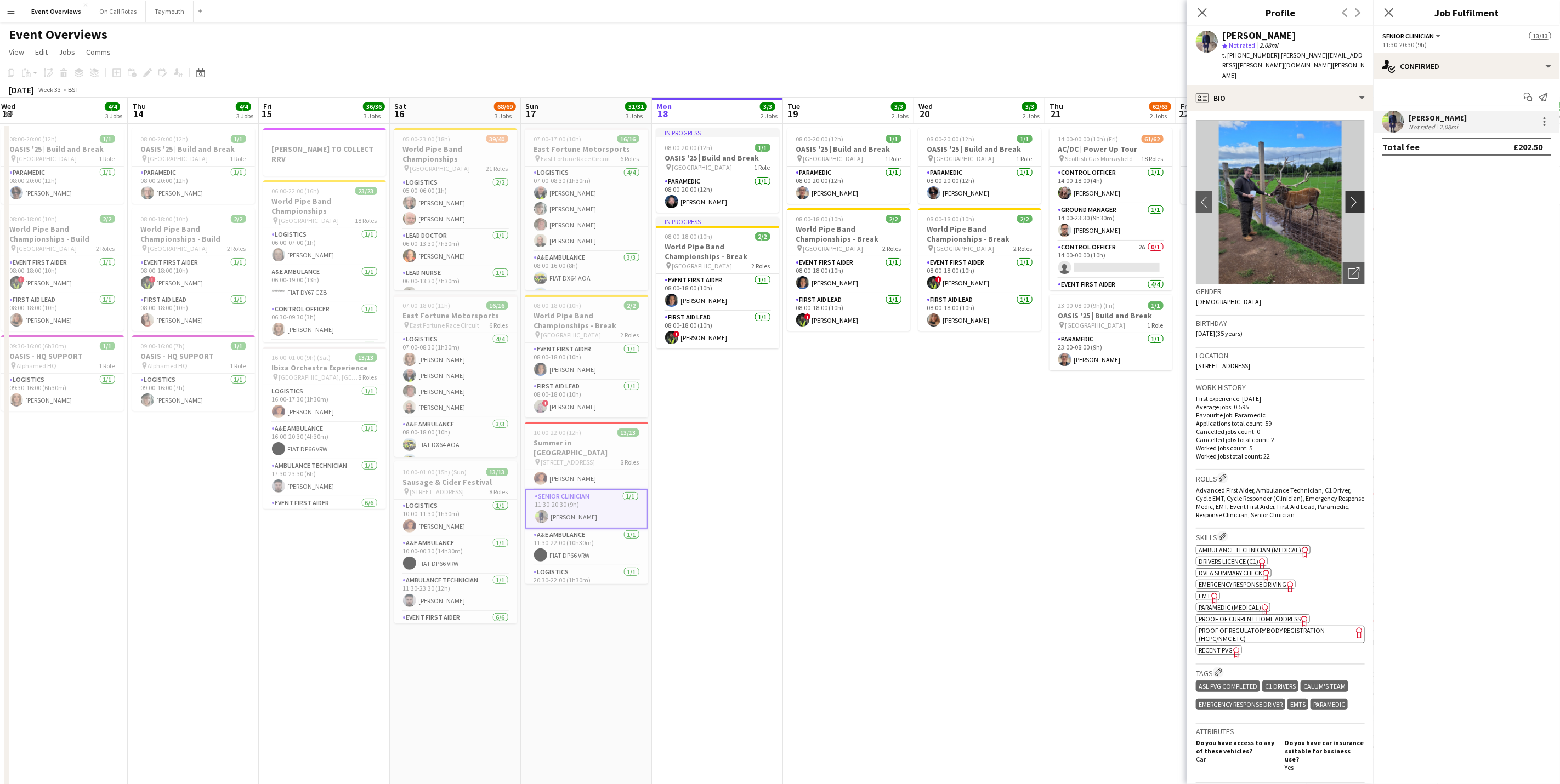
click at [1348, 196] on app-icon "chevron-right" at bounding box center [1356, 202] width 17 height 12
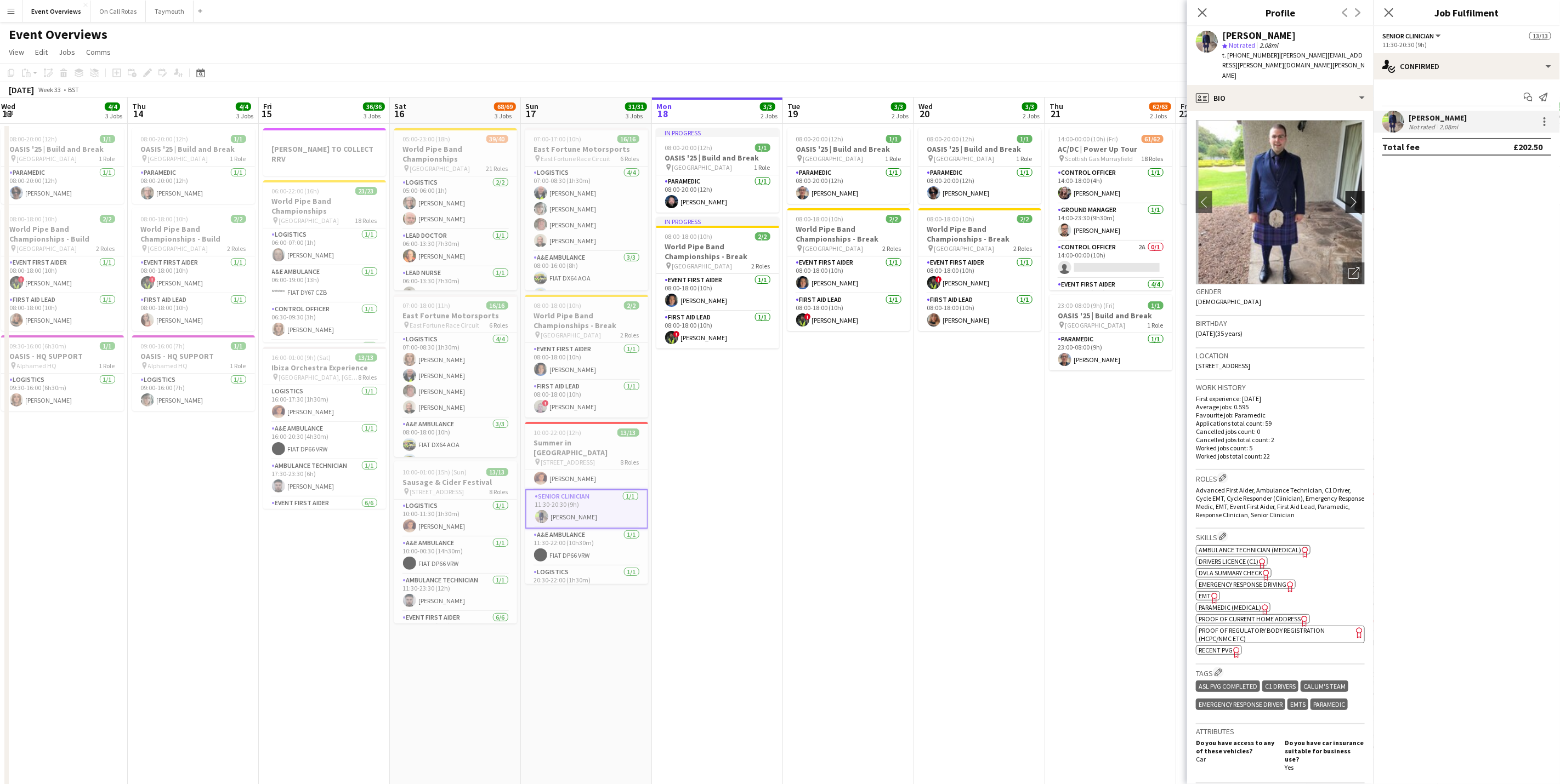
click at [1348, 196] on app-icon "chevron-right" at bounding box center [1356, 202] width 17 height 12
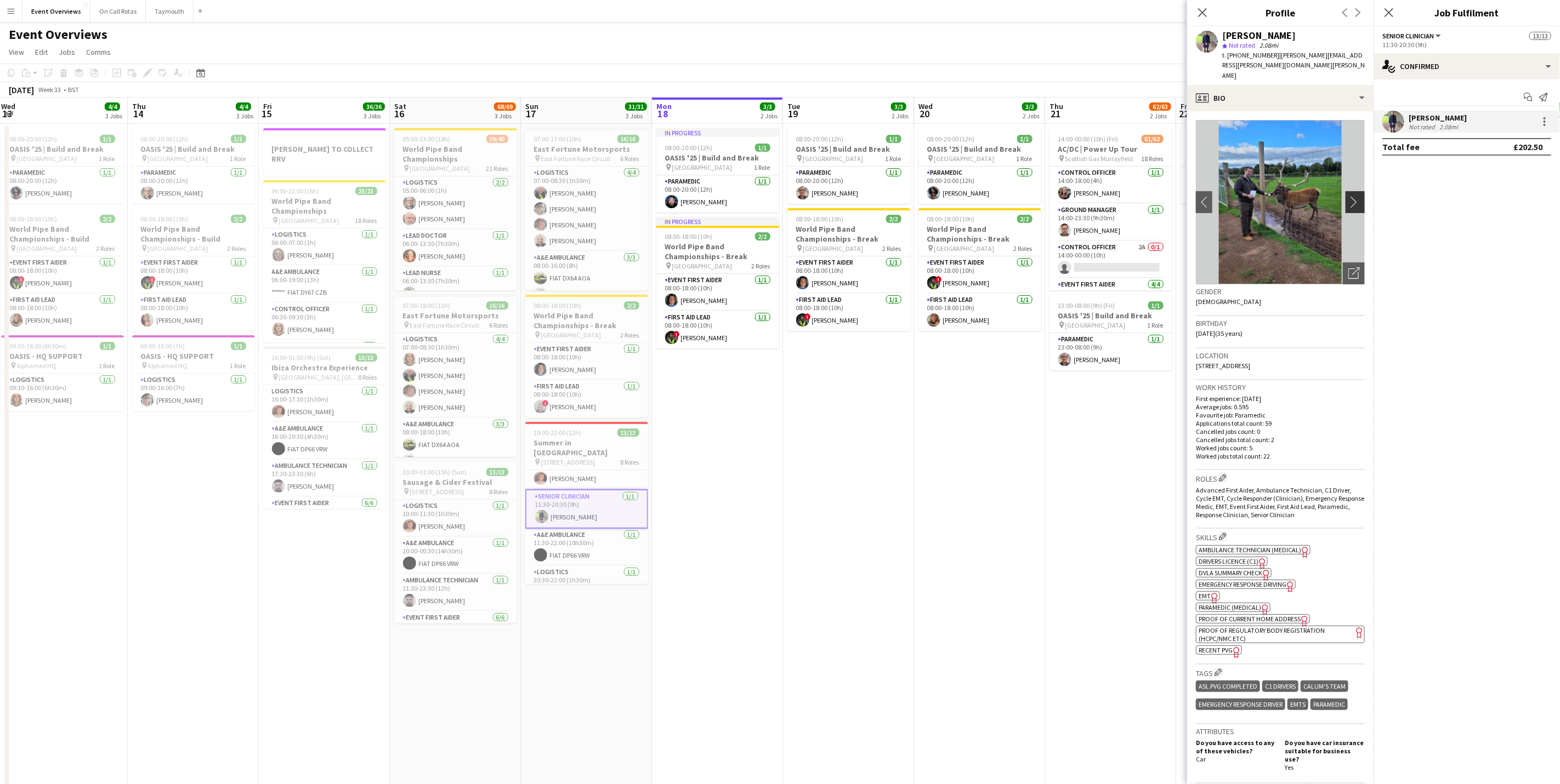
click at [1348, 196] on app-icon "chevron-right" at bounding box center [1356, 202] width 17 height 12
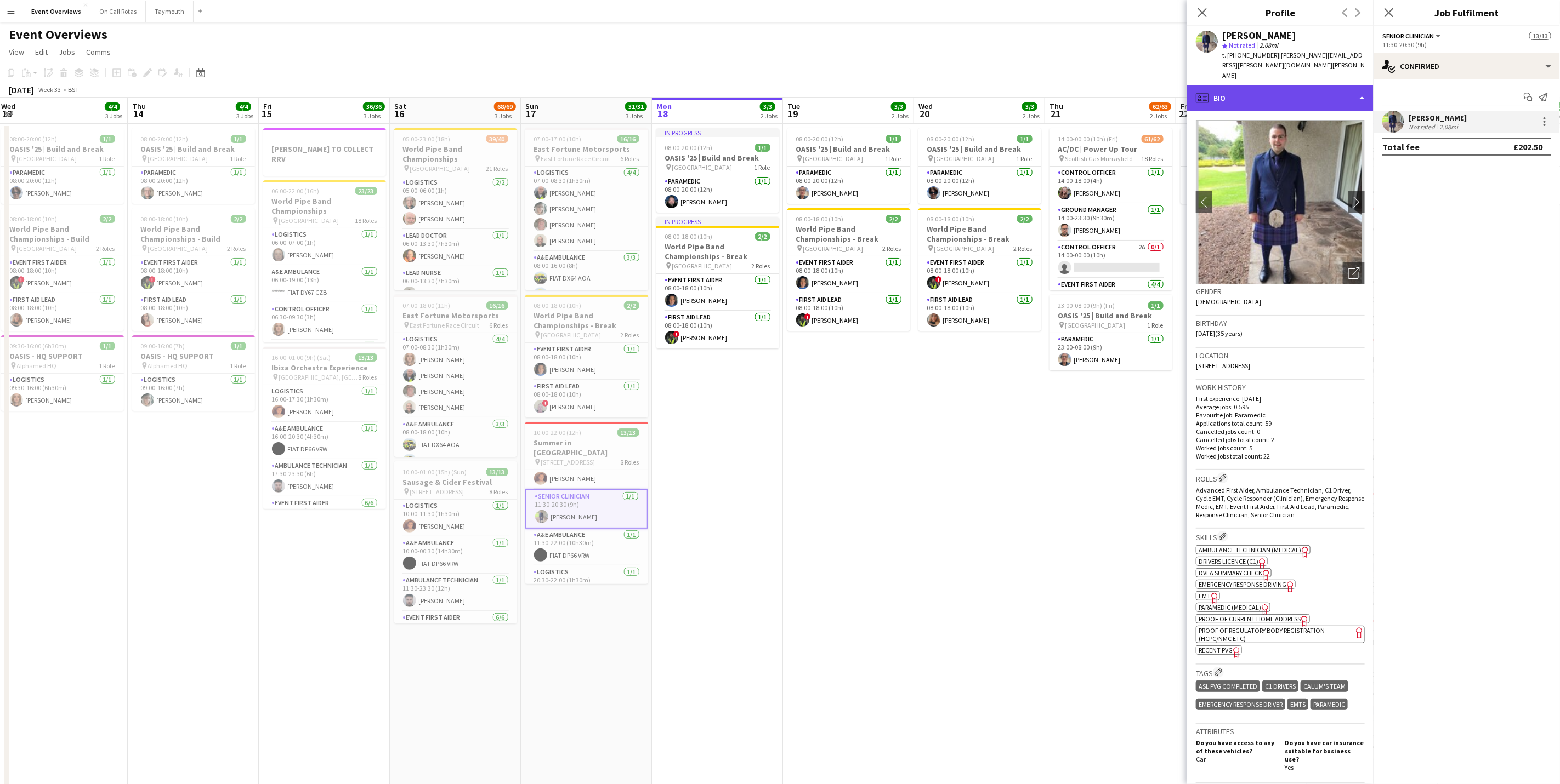
click at [1323, 85] on div "profile Bio" at bounding box center [1280, 98] width 186 height 26
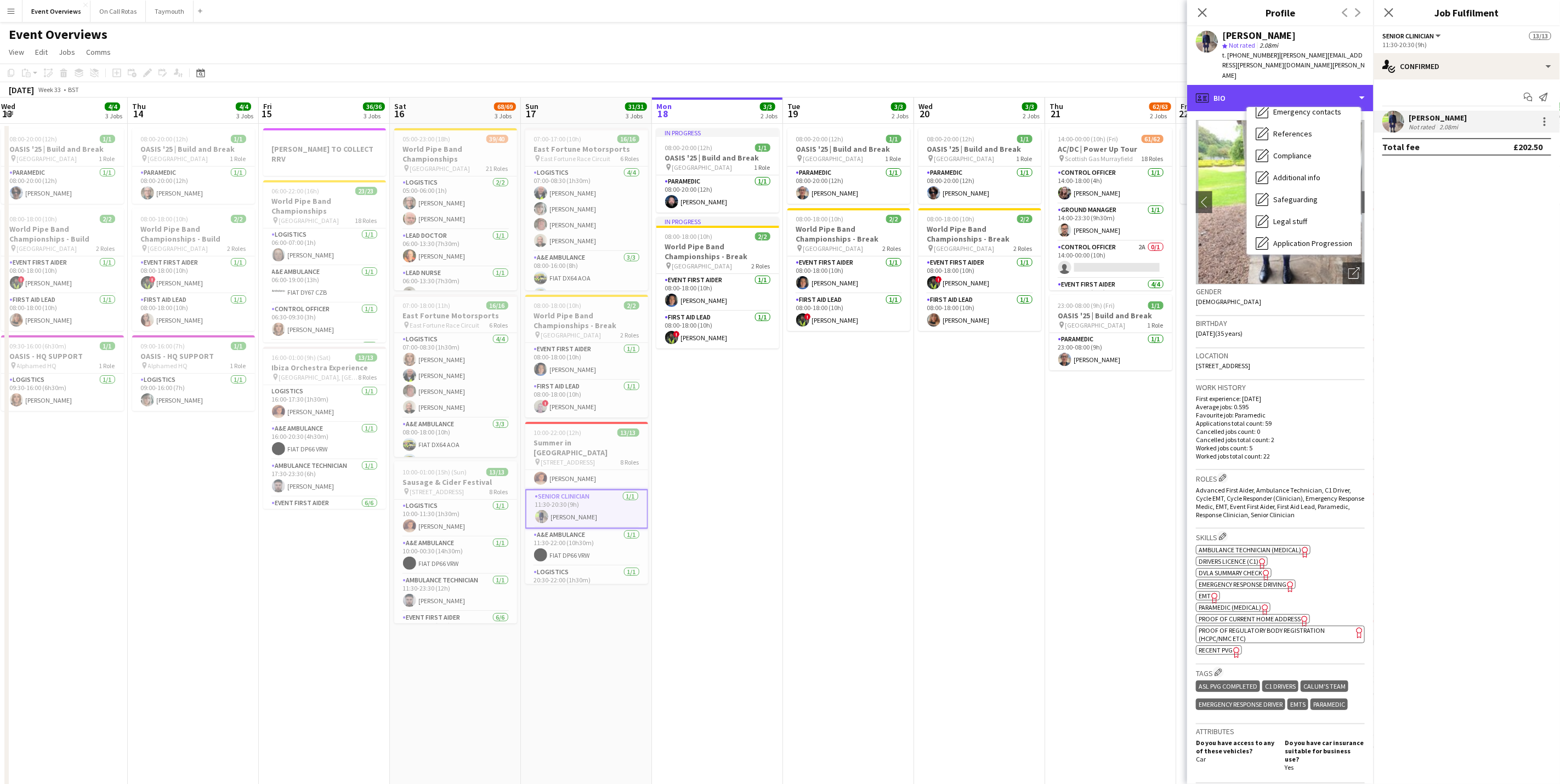
scroll to position [191, 0]
click at [1300, 228] on div "Calendar Calendar" at bounding box center [1304, 238] width 114 height 22
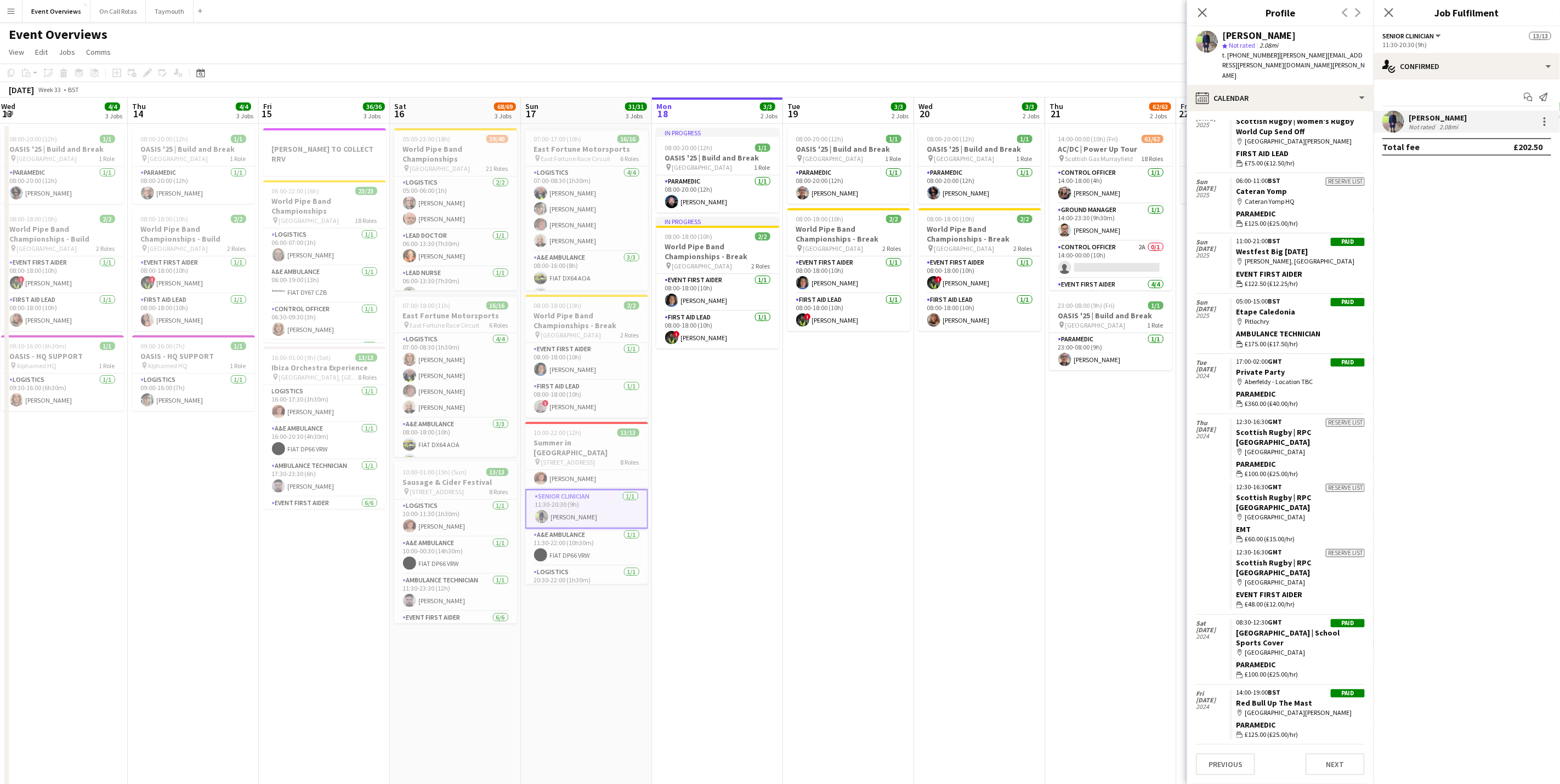
scroll to position [212, 0]
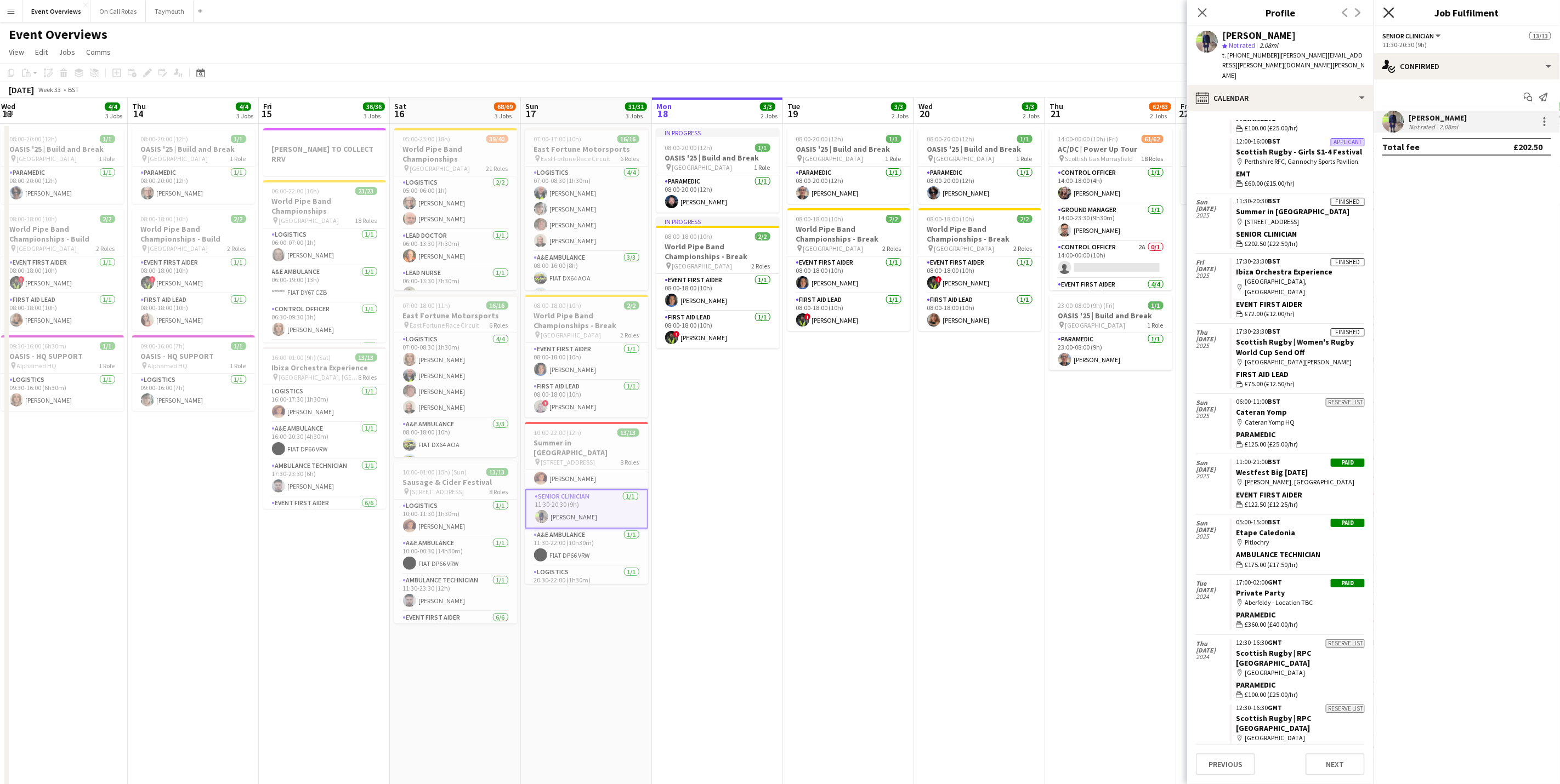
click at [1388, 13] on icon "Close pop-in" at bounding box center [1389, 13] width 11 height 11
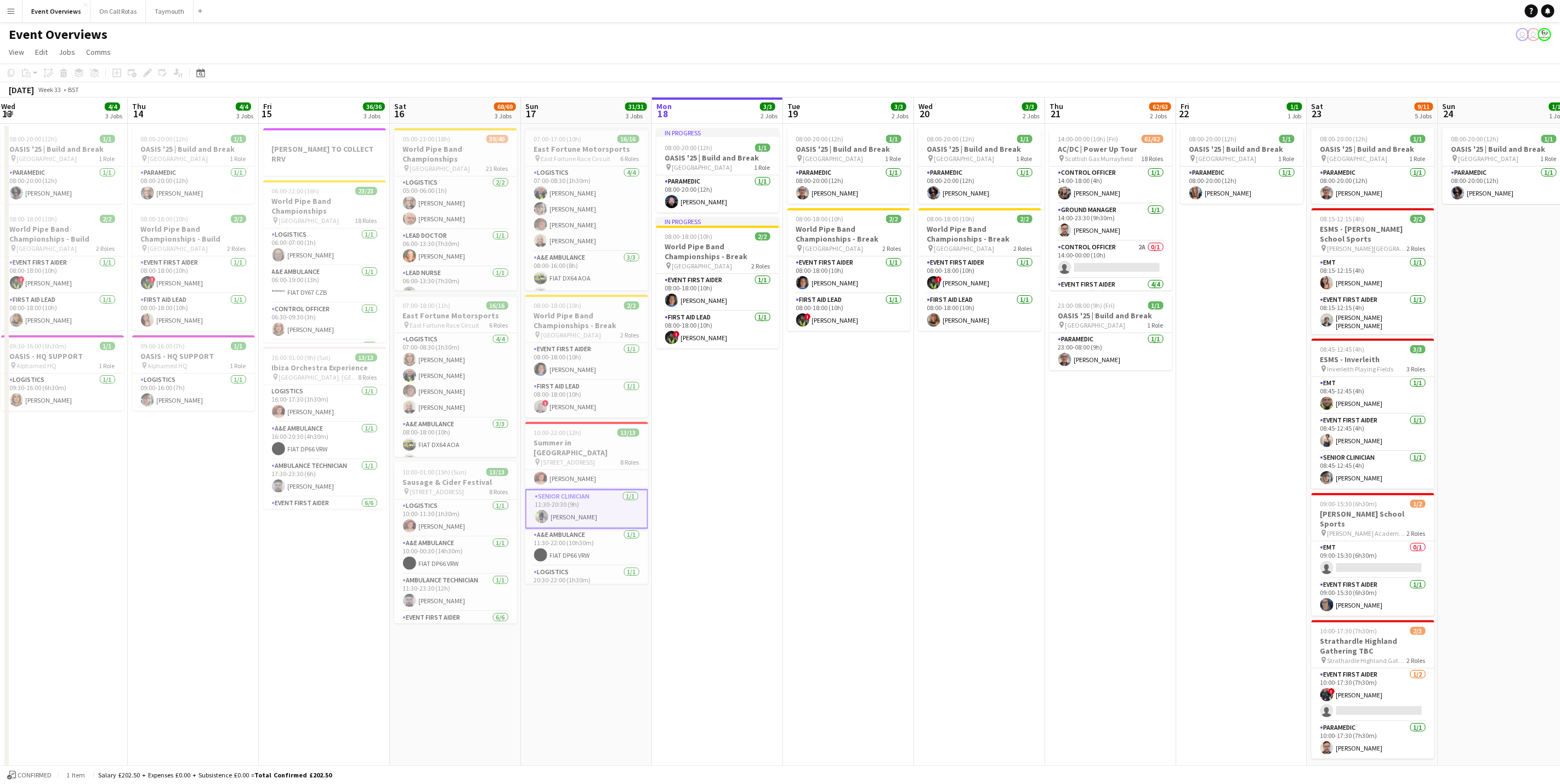
scroll to position [0, 413]
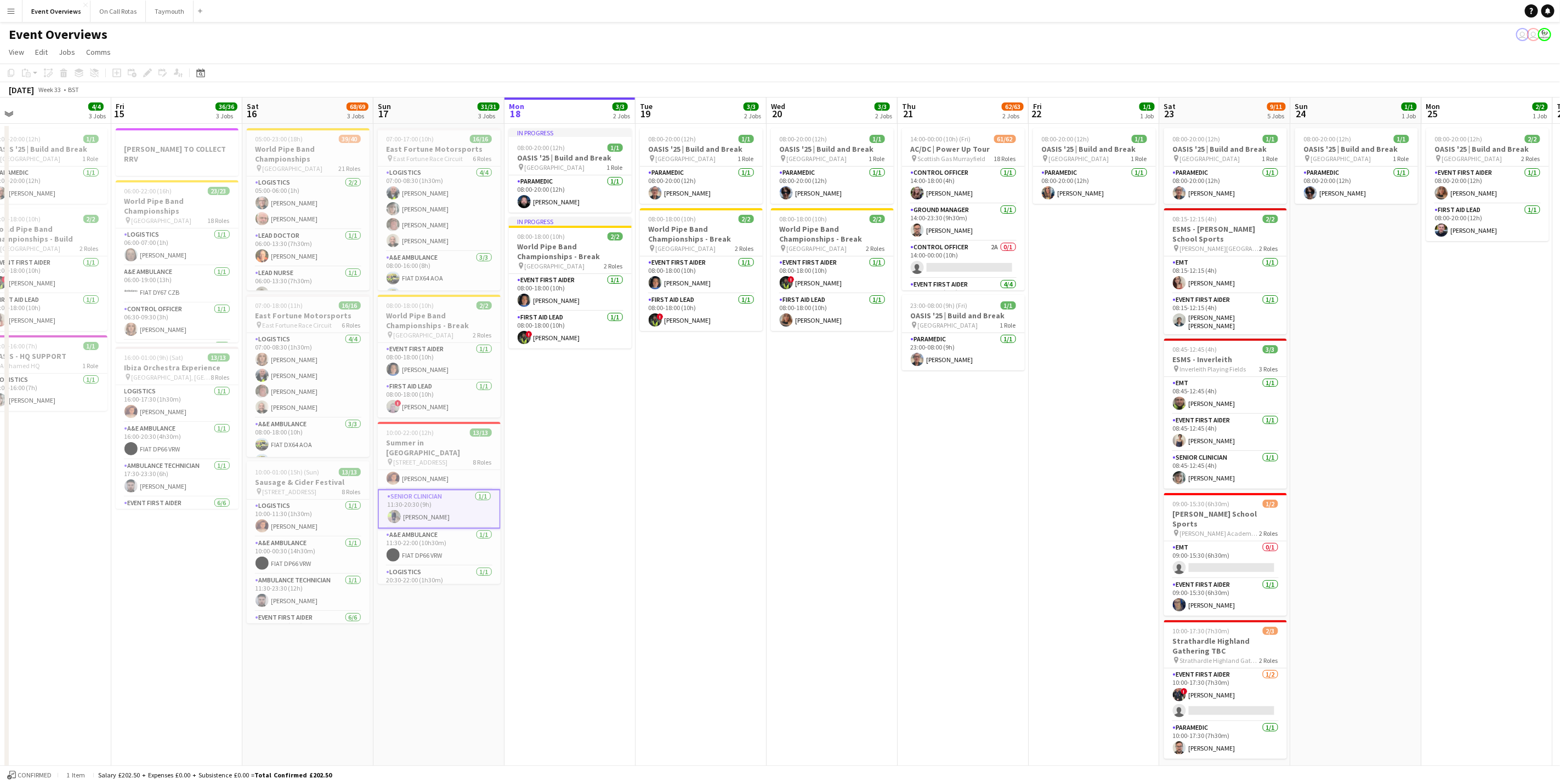
drag, startPoint x: 793, startPoint y: 605, endPoint x: 646, endPoint y: 584, distance: 148.5
click at [646, 584] on app-calendar-viewport "Mon 11 2/2 1 Job Tue 12 84/85 4 Jobs Wed 13 4/4 3 Jobs Thu 14 4/4 3 Jobs Fri 15…" at bounding box center [780, 470] width 1560 height 745
